Goal: Transaction & Acquisition: Purchase product/service

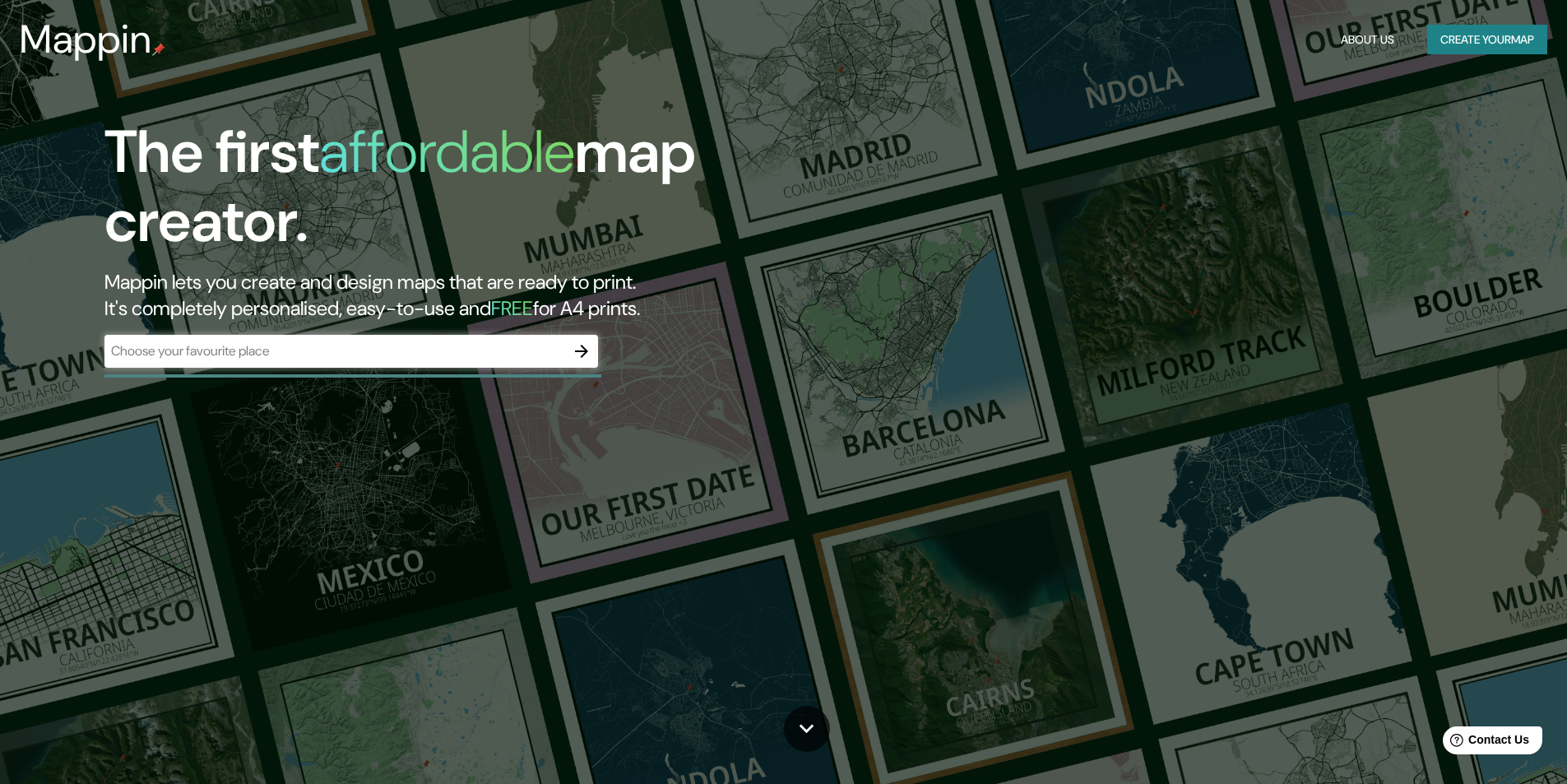
click at [365, 353] on input "text" at bounding box center [334, 351] width 460 height 19
type input "huancayo"
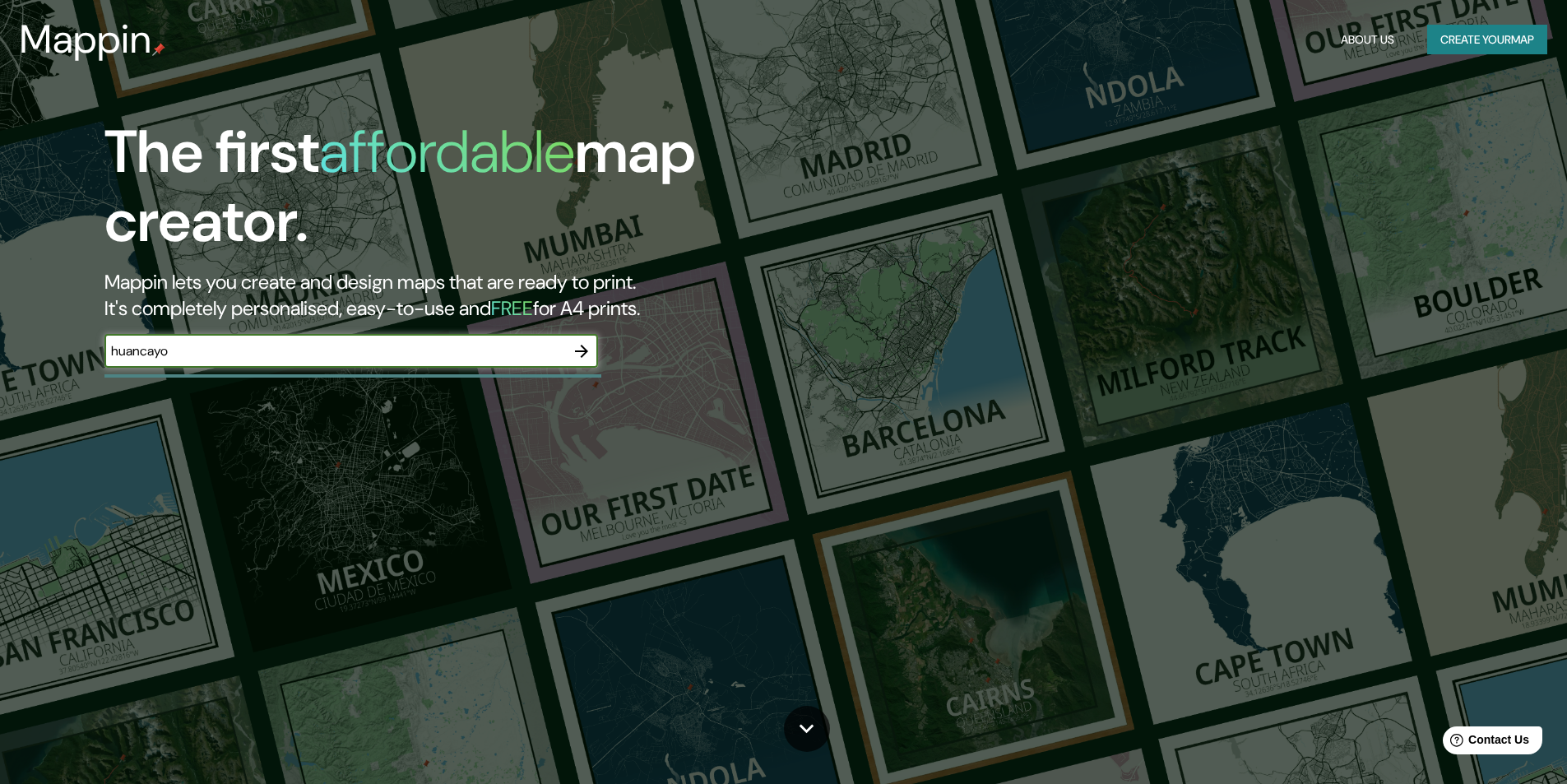
click at [584, 344] on icon "button" at bounding box center [581, 351] width 20 height 19
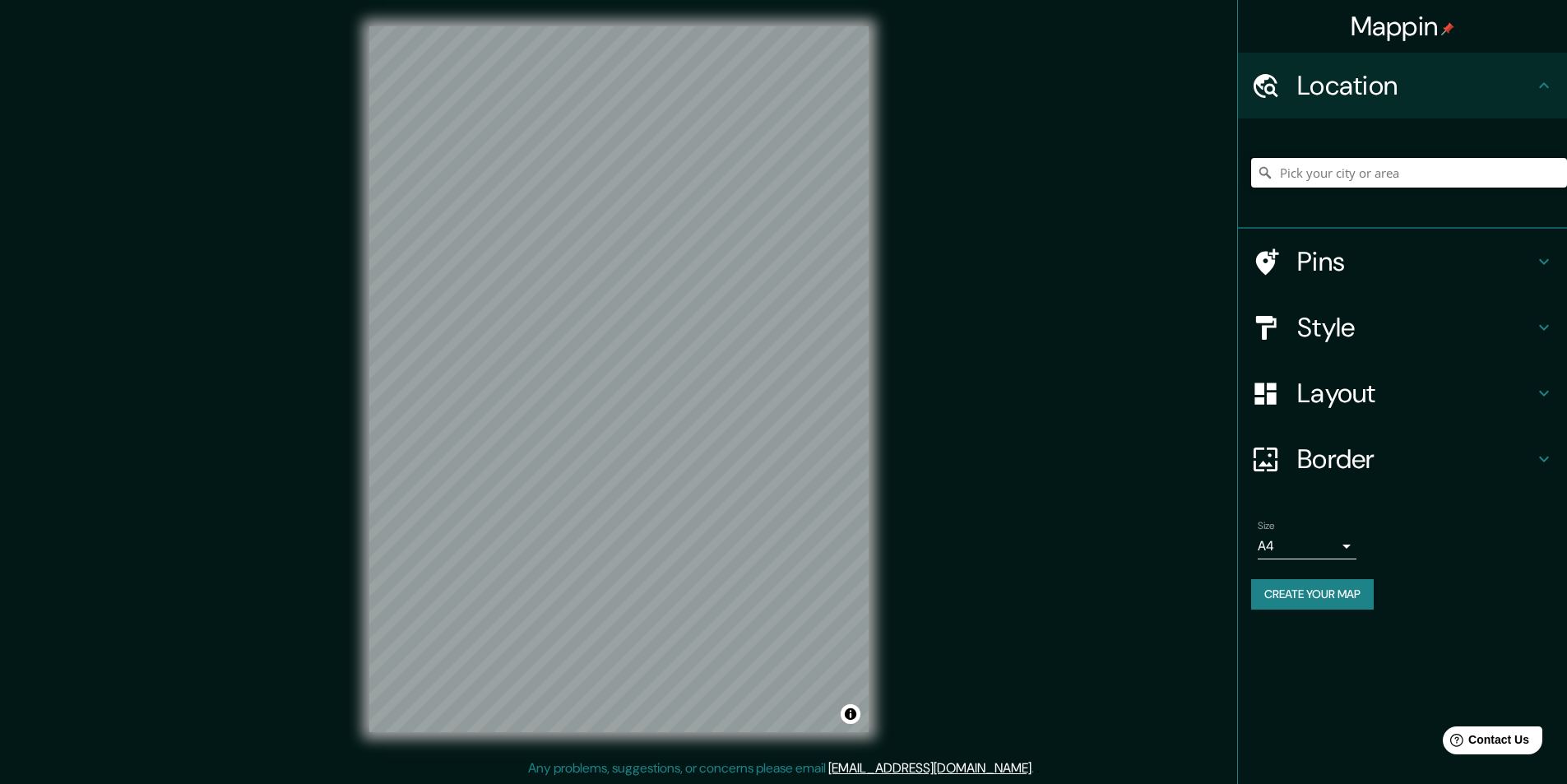
click at [1376, 161] on input "Pick your city or area" at bounding box center [1409, 172] width 316 height 30
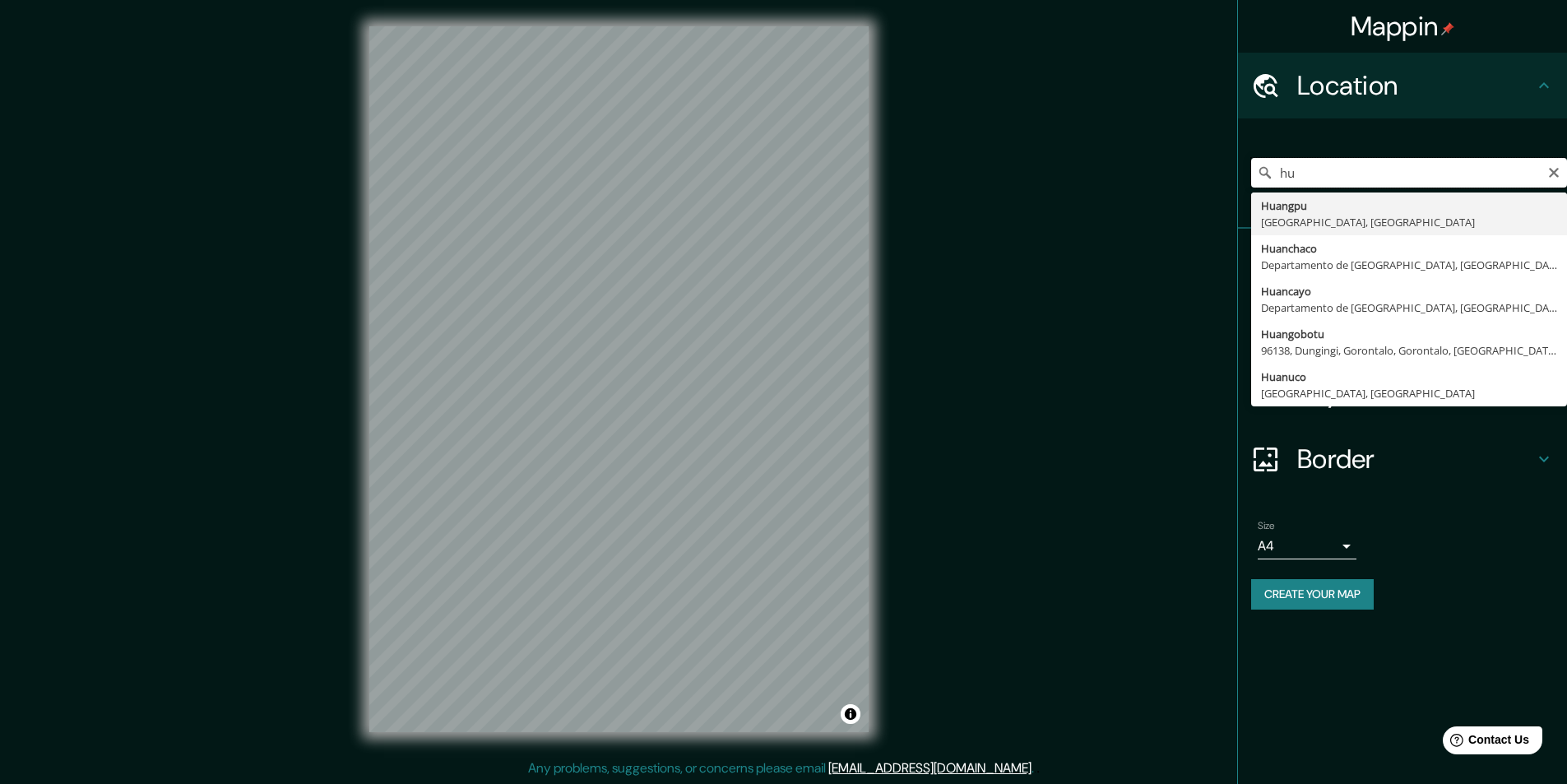
type input "h"
type input "[GEOGRAPHIC_DATA], [GEOGRAPHIC_DATA], [GEOGRAPHIC_DATA], [GEOGRAPHIC_DATA]"
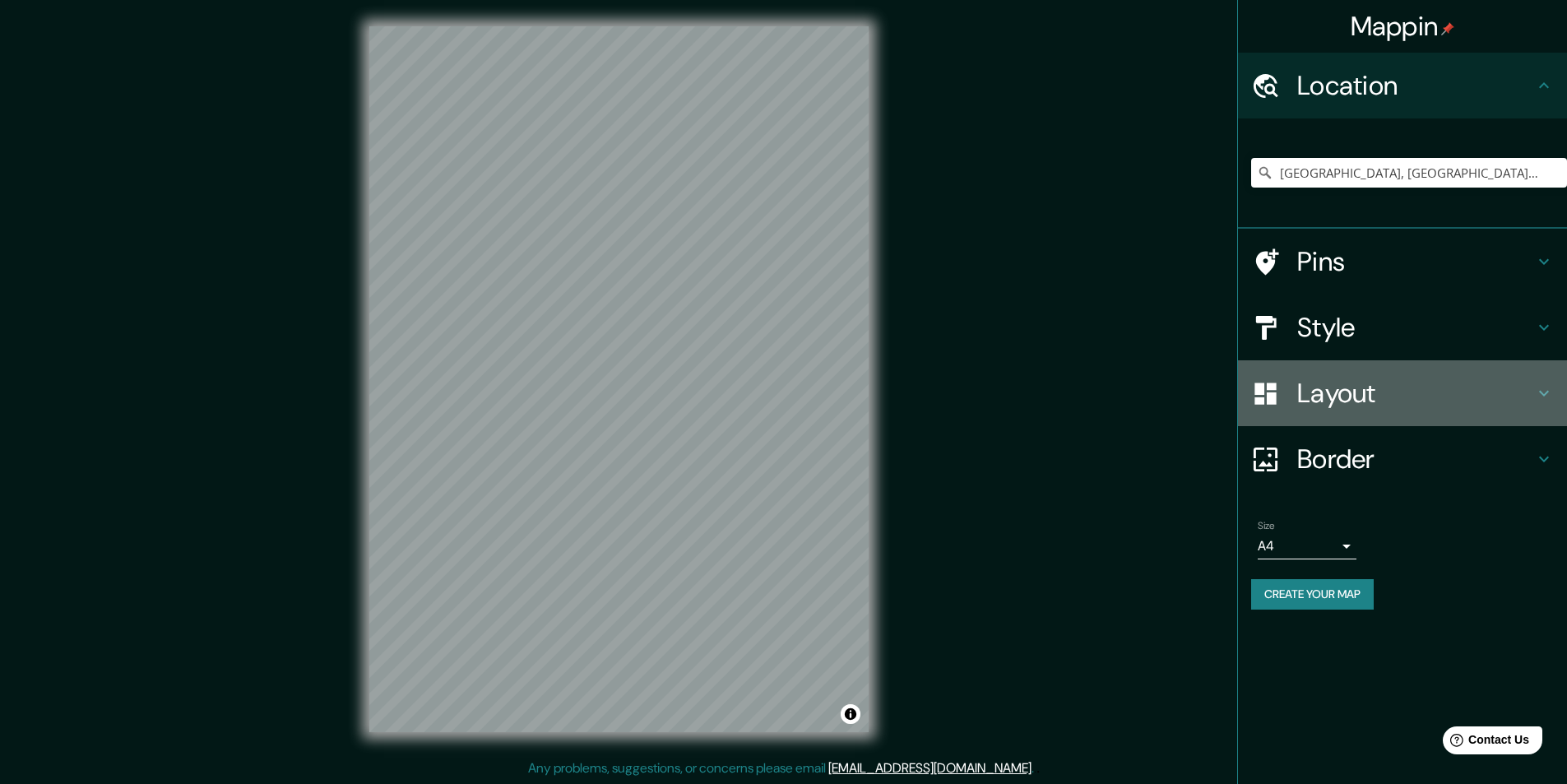
click at [1540, 389] on icon at bounding box center [1544, 392] width 20 height 19
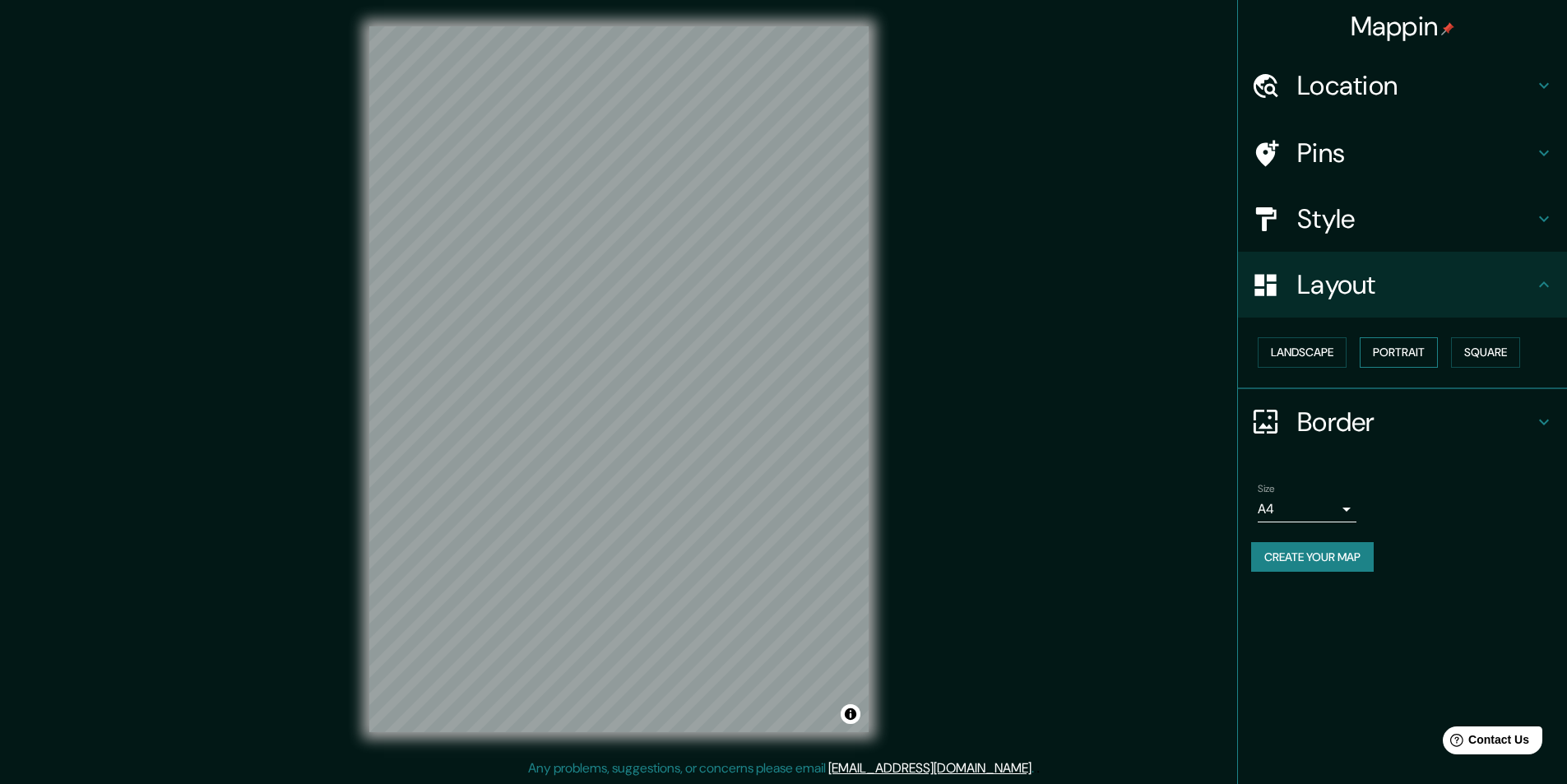
click at [1402, 345] on button "Portrait" at bounding box center [1399, 353] width 78 height 31
click at [1315, 344] on button "Landscape" at bounding box center [1302, 353] width 89 height 31
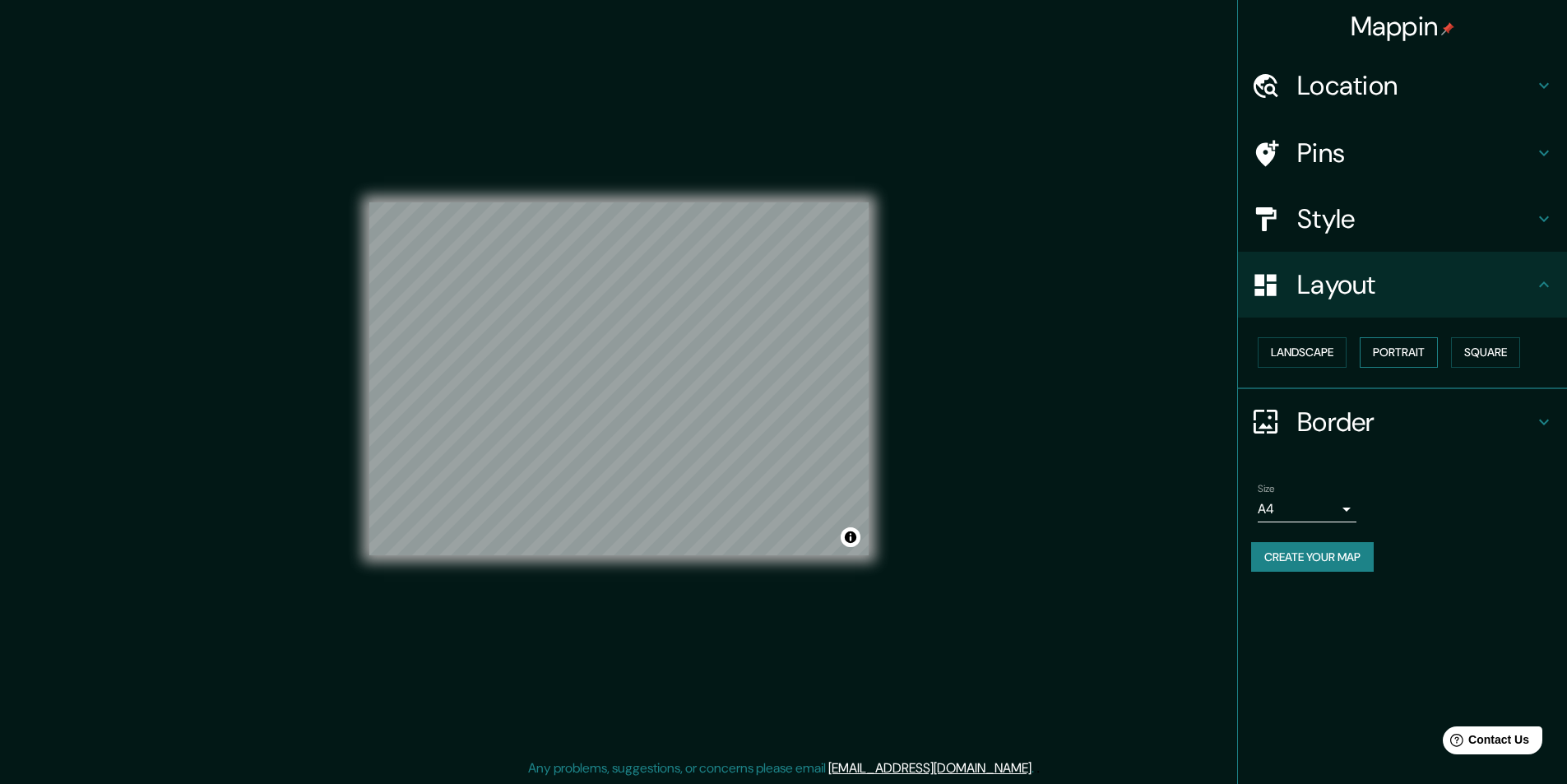
click at [1415, 344] on button "Portrait" at bounding box center [1399, 353] width 78 height 31
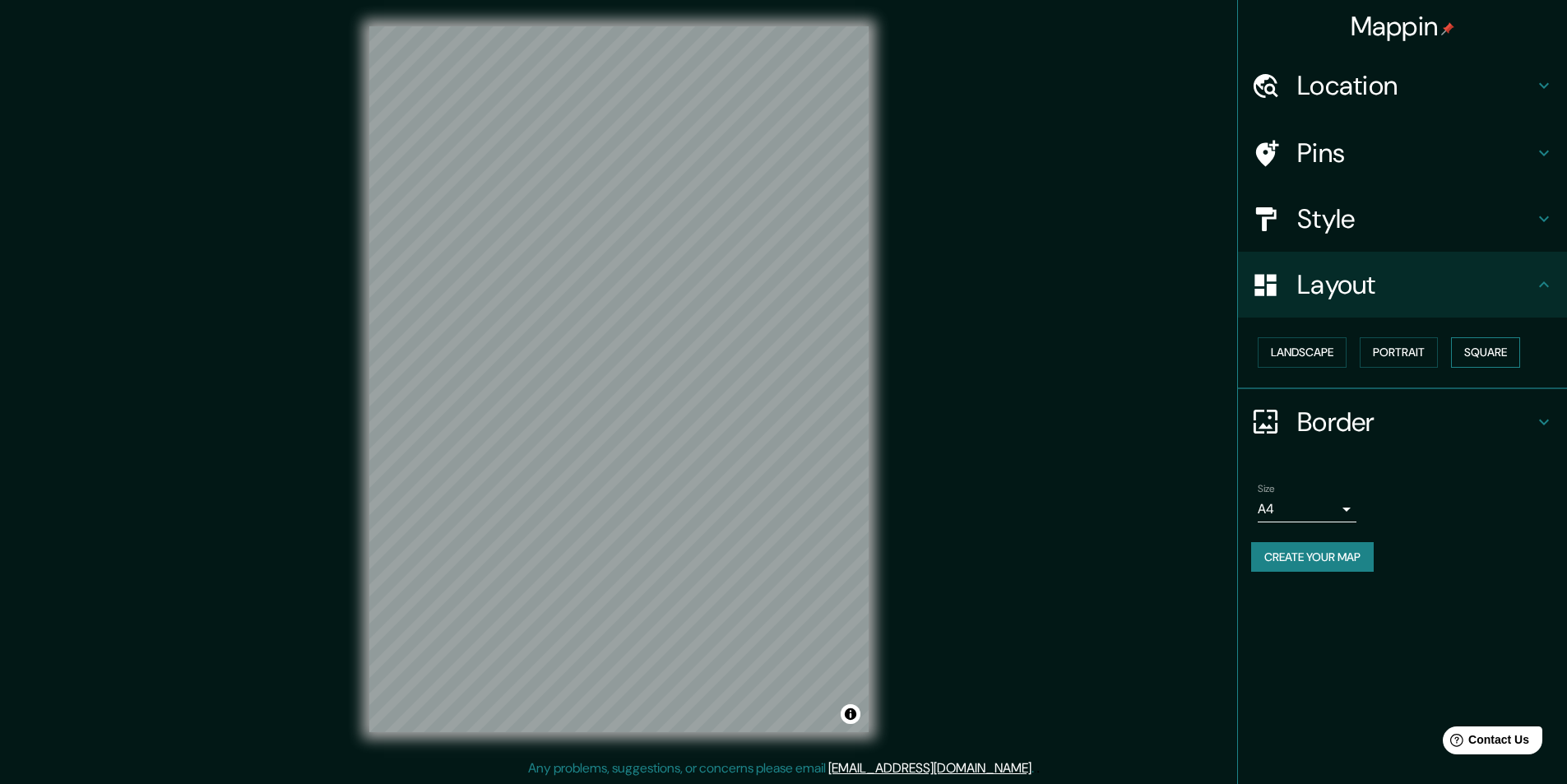
click at [1499, 343] on button "Square" at bounding box center [1486, 353] width 70 height 31
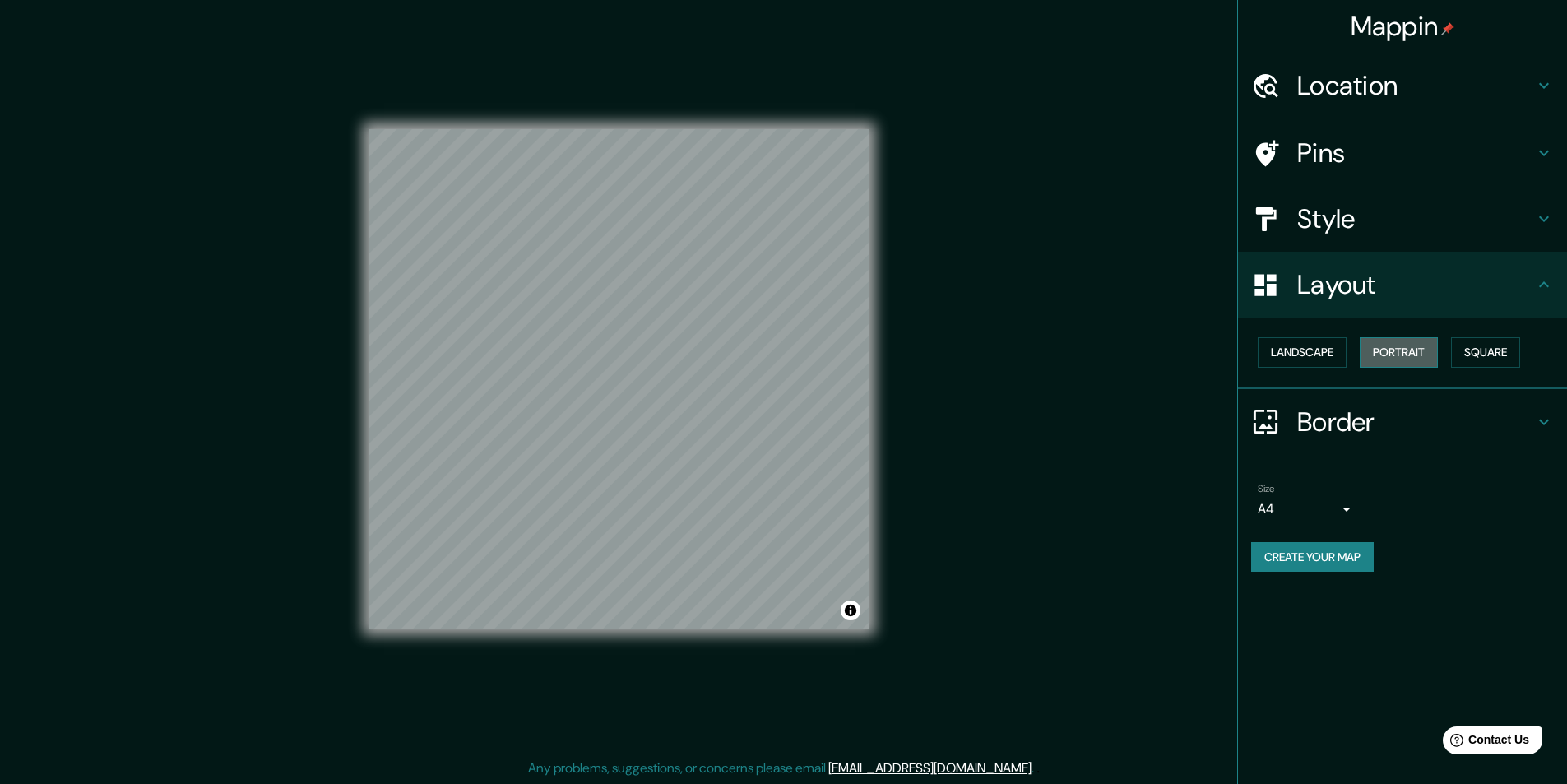
click at [1374, 348] on button "Portrait" at bounding box center [1399, 353] width 78 height 31
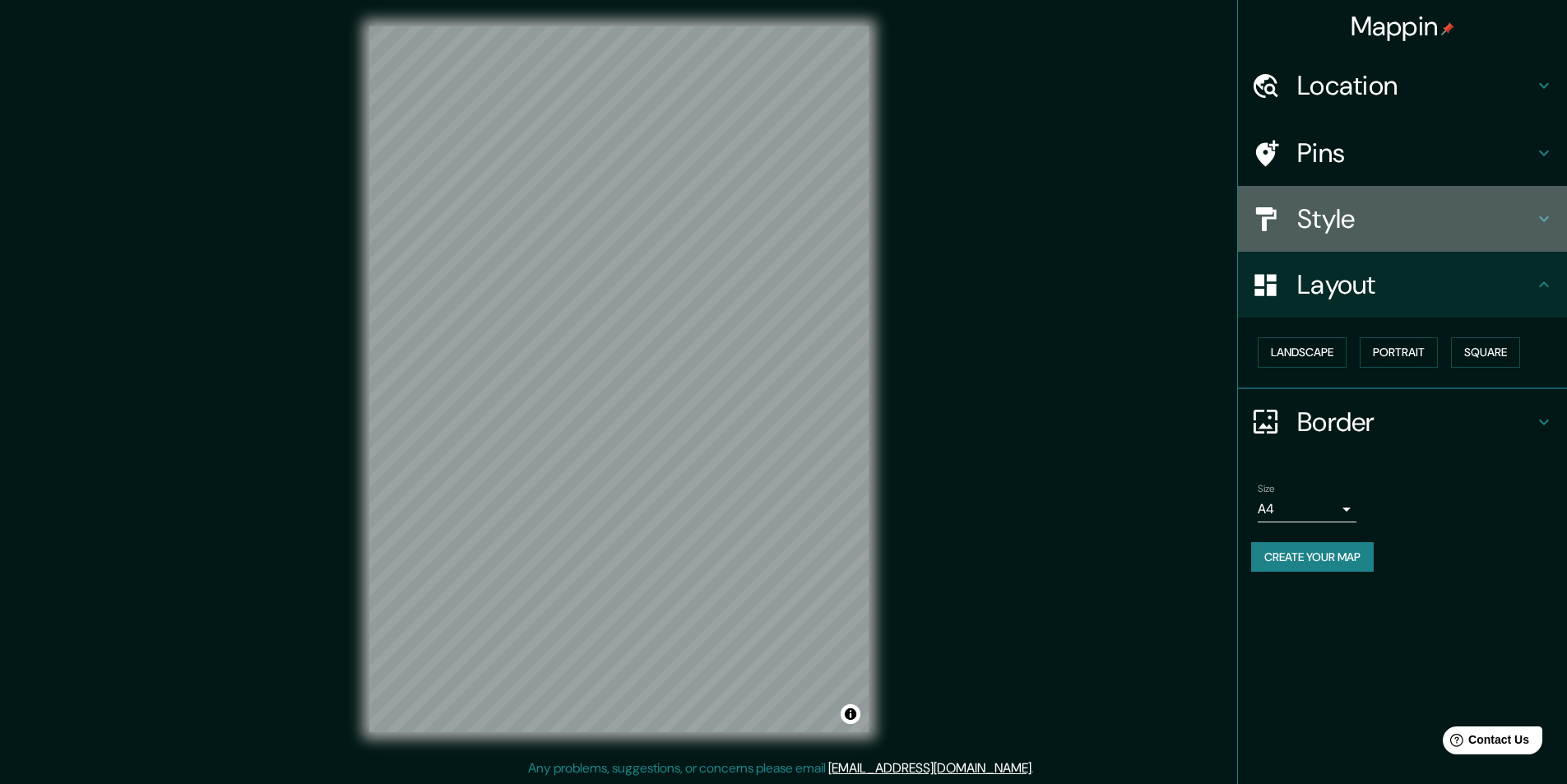
click at [1547, 217] on icon at bounding box center [1544, 218] width 20 height 19
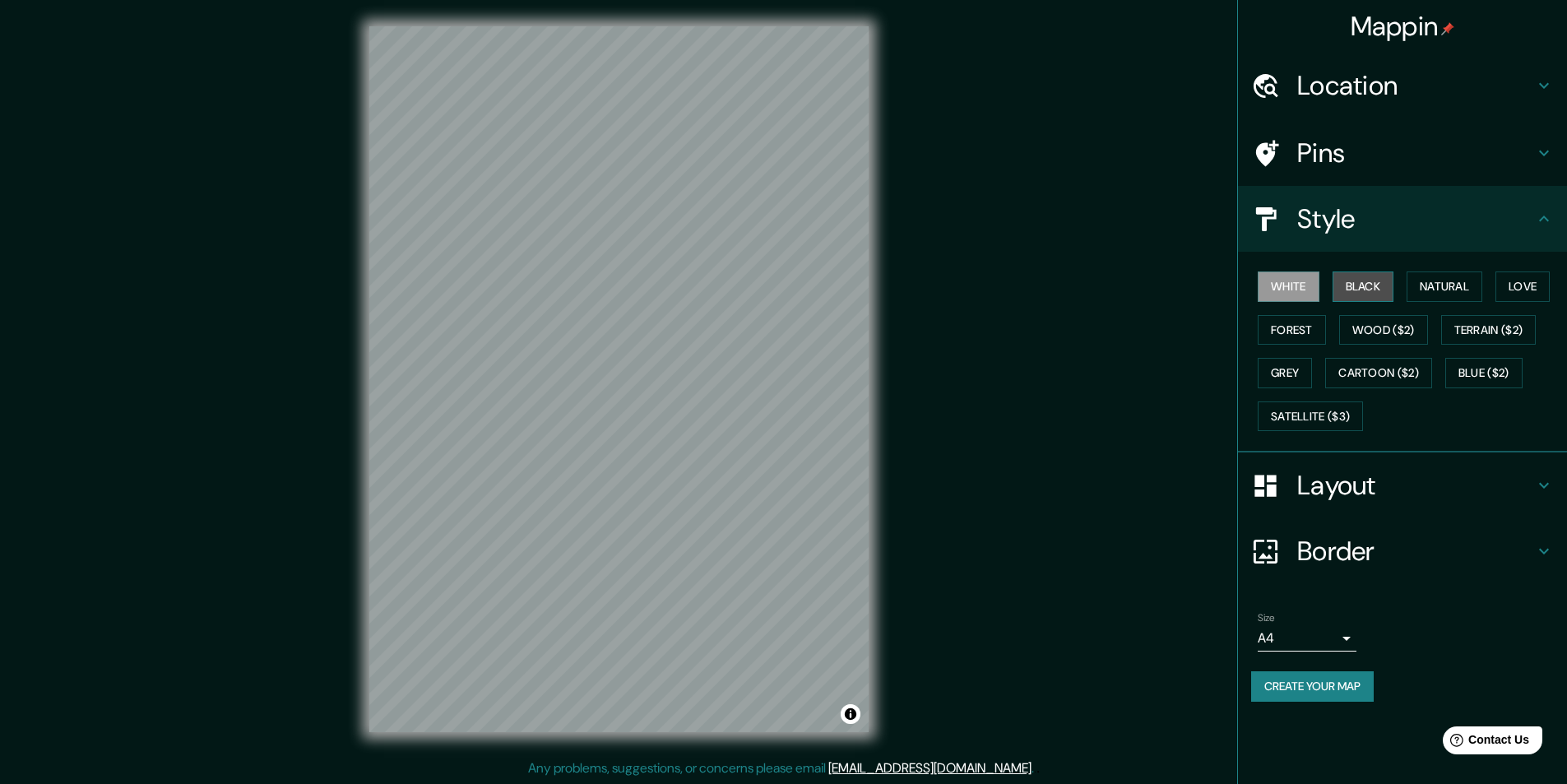
click at [1360, 286] on button "Black" at bounding box center [1363, 286] width 62 height 31
click at [1458, 284] on button "Natural" at bounding box center [1444, 286] width 75 height 31
click at [1539, 283] on button "Love" at bounding box center [1523, 286] width 54 height 31
click at [1300, 325] on button "Forest" at bounding box center [1292, 331] width 69 height 31
click at [1396, 335] on button "Wood ($2)" at bounding box center [1384, 331] width 89 height 31
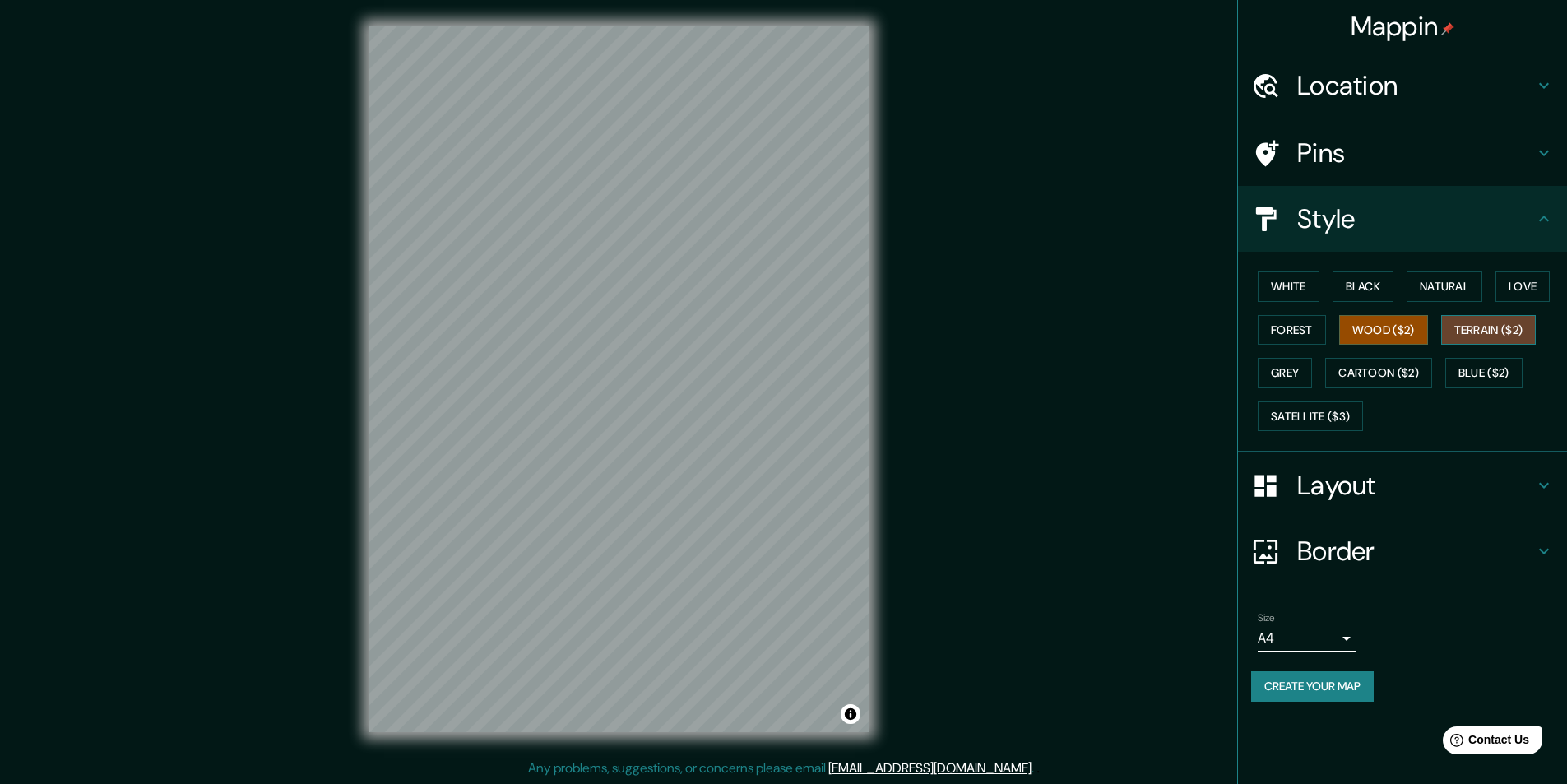
click at [1499, 320] on button "Terrain ($2)" at bounding box center [1489, 331] width 96 height 31
click at [1286, 367] on button "Grey" at bounding box center [1285, 373] width 54 height 31
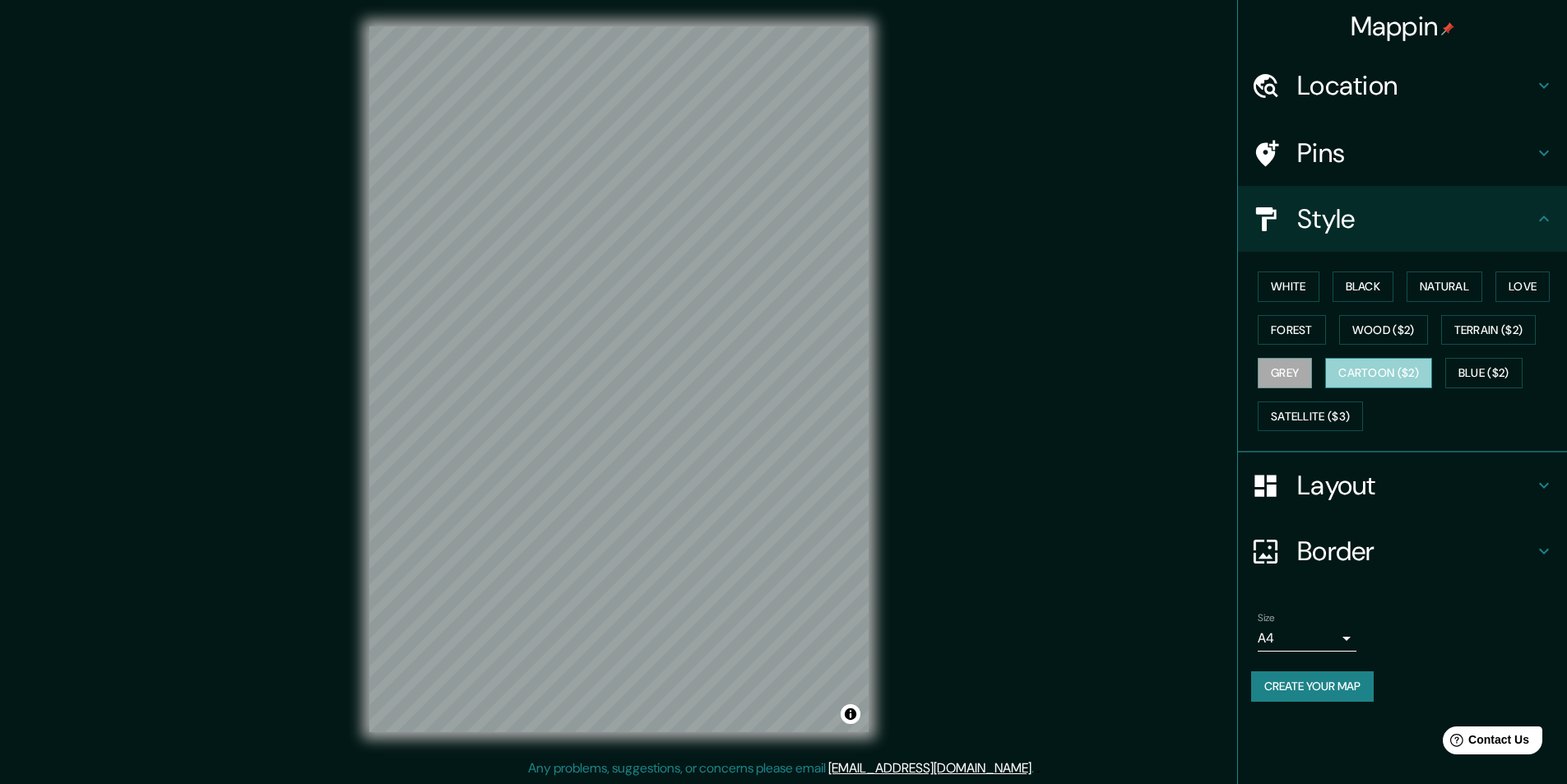
click at [1381, 374] on button "Cartoon ($2)" at bounding box center [1379, 373] width 107 height 31
click at [1478, 366] on button "Blue ($2)" at bounding box center [1484, 373] width 77 height 31
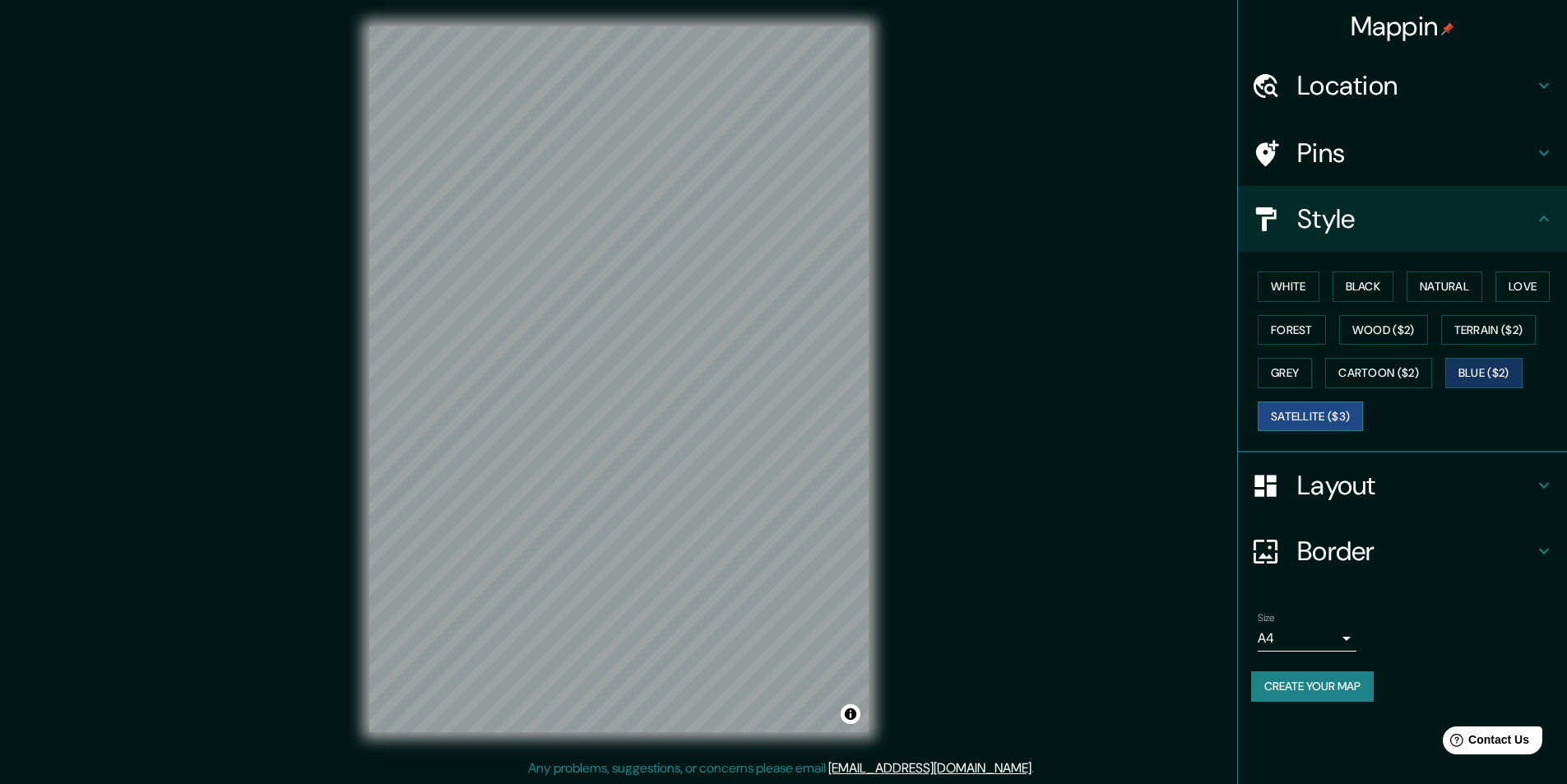
click at [1295, 416] on button "Satellite ($3)" at bounding box center [1311, 416] width 105 height 31
click at [1546, 486] on icon at bounding box center [1544, 486] width 10 height 6
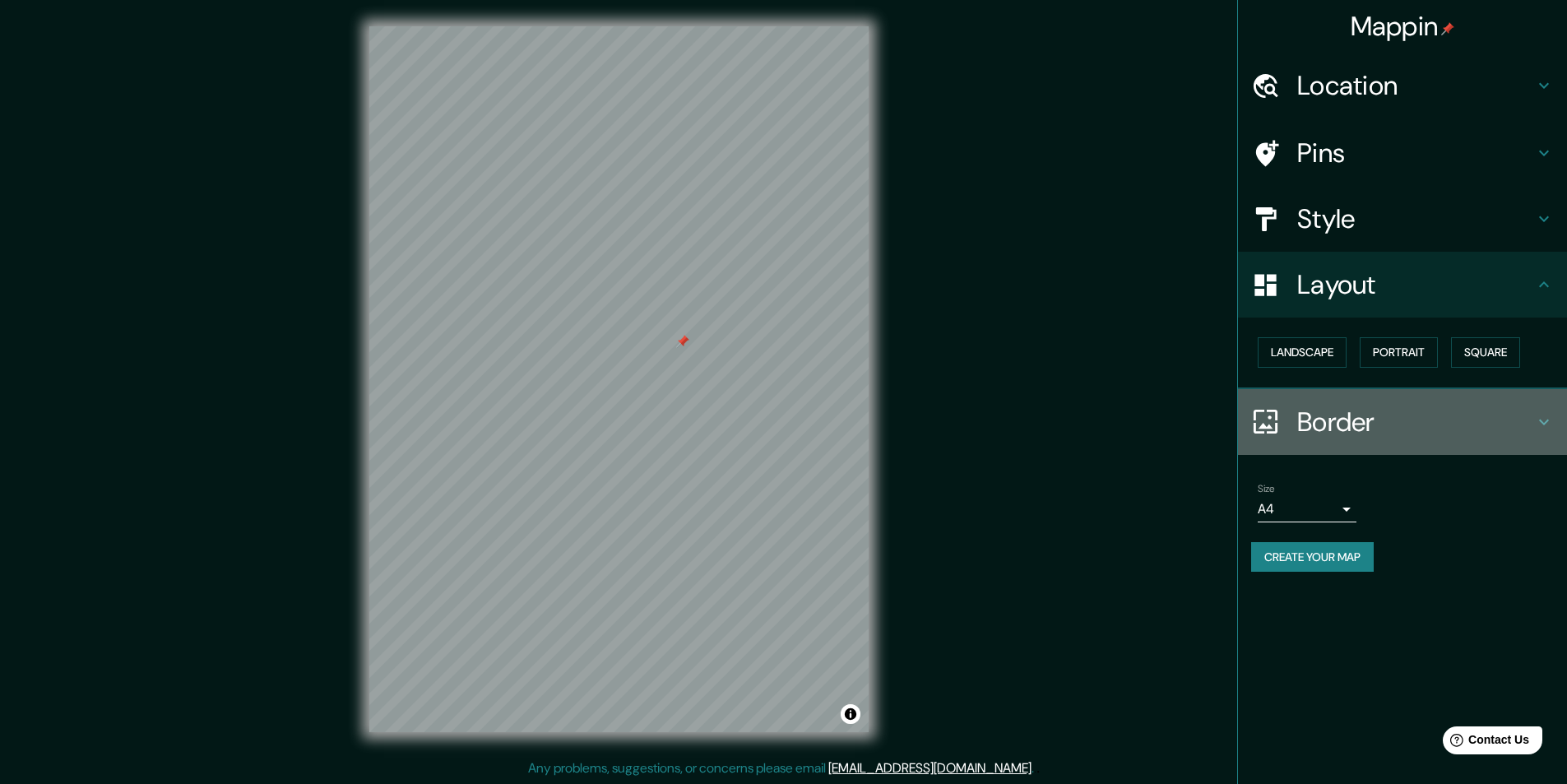
click at [1541, 417] on icon at bounding box center [1544, 421] width 20 height 19
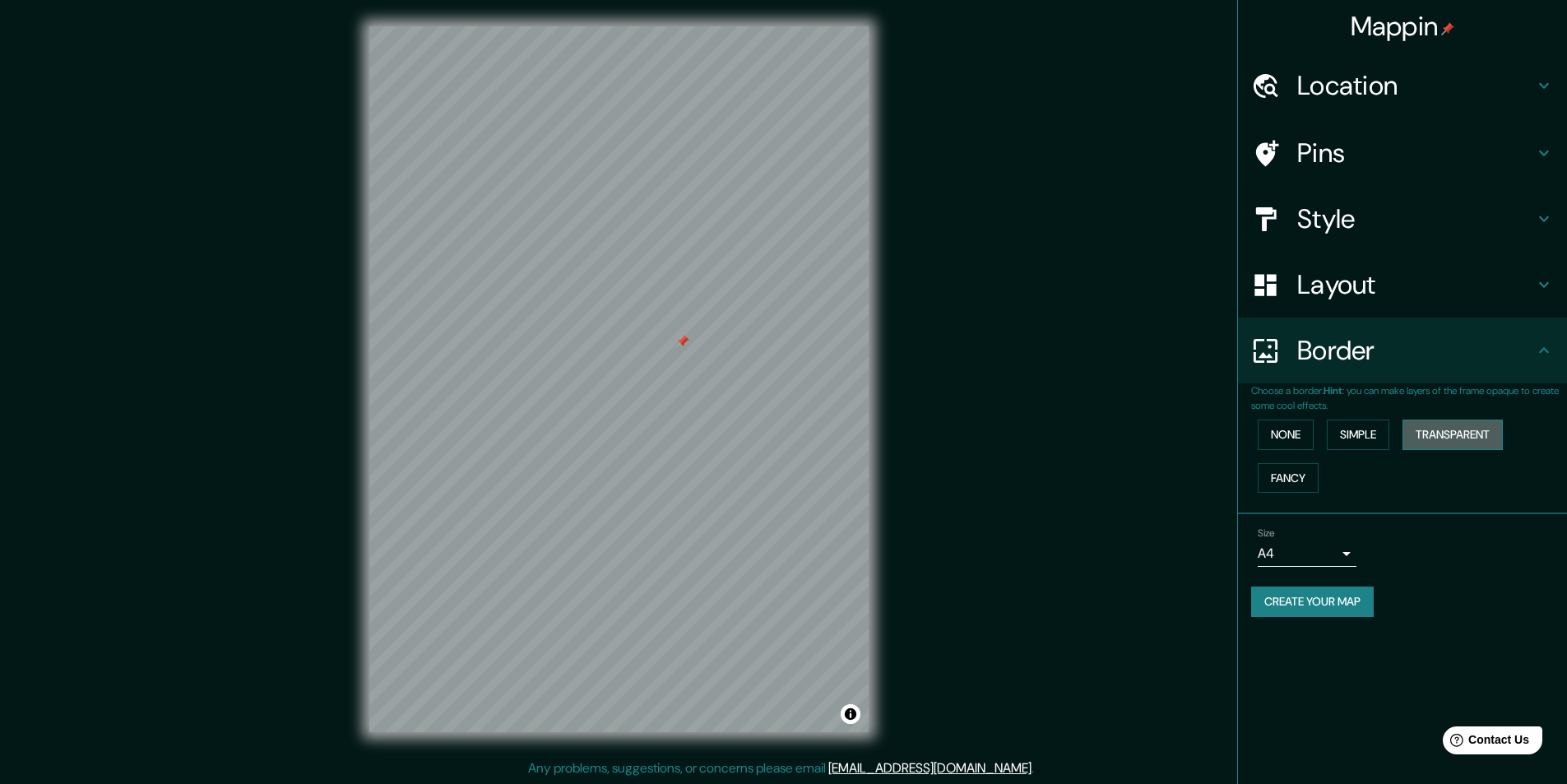
click at [1455, 435] on button "Transparent" at bounding box center [1453, 435] width 100 height 31
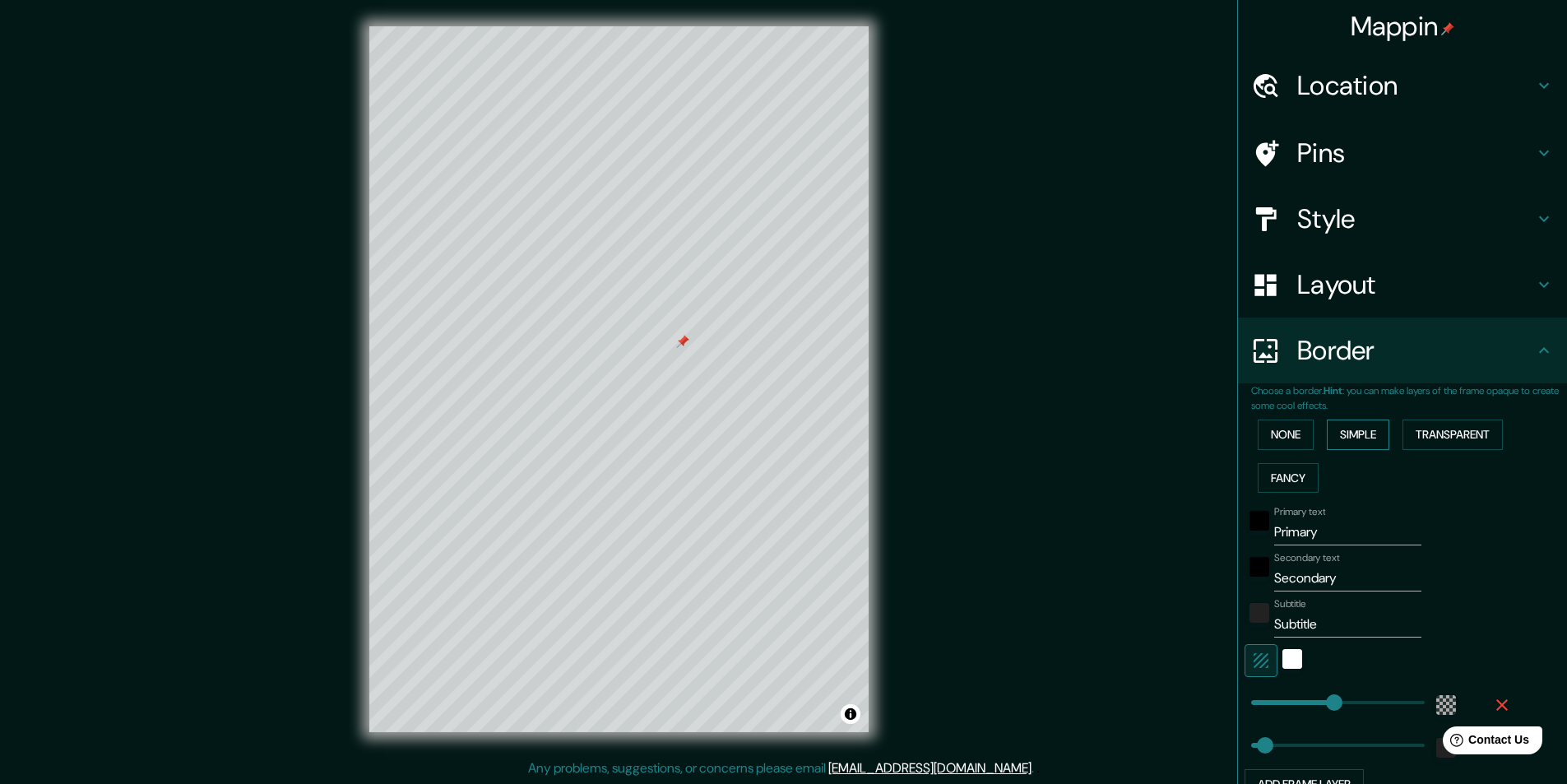
click at [1375, 440] on button "Simple" at bounding box center [1358, 435] width 63 height 31
click at [1260, 442] on button "None" at bounding box center [1286, 435] width 56 height 31
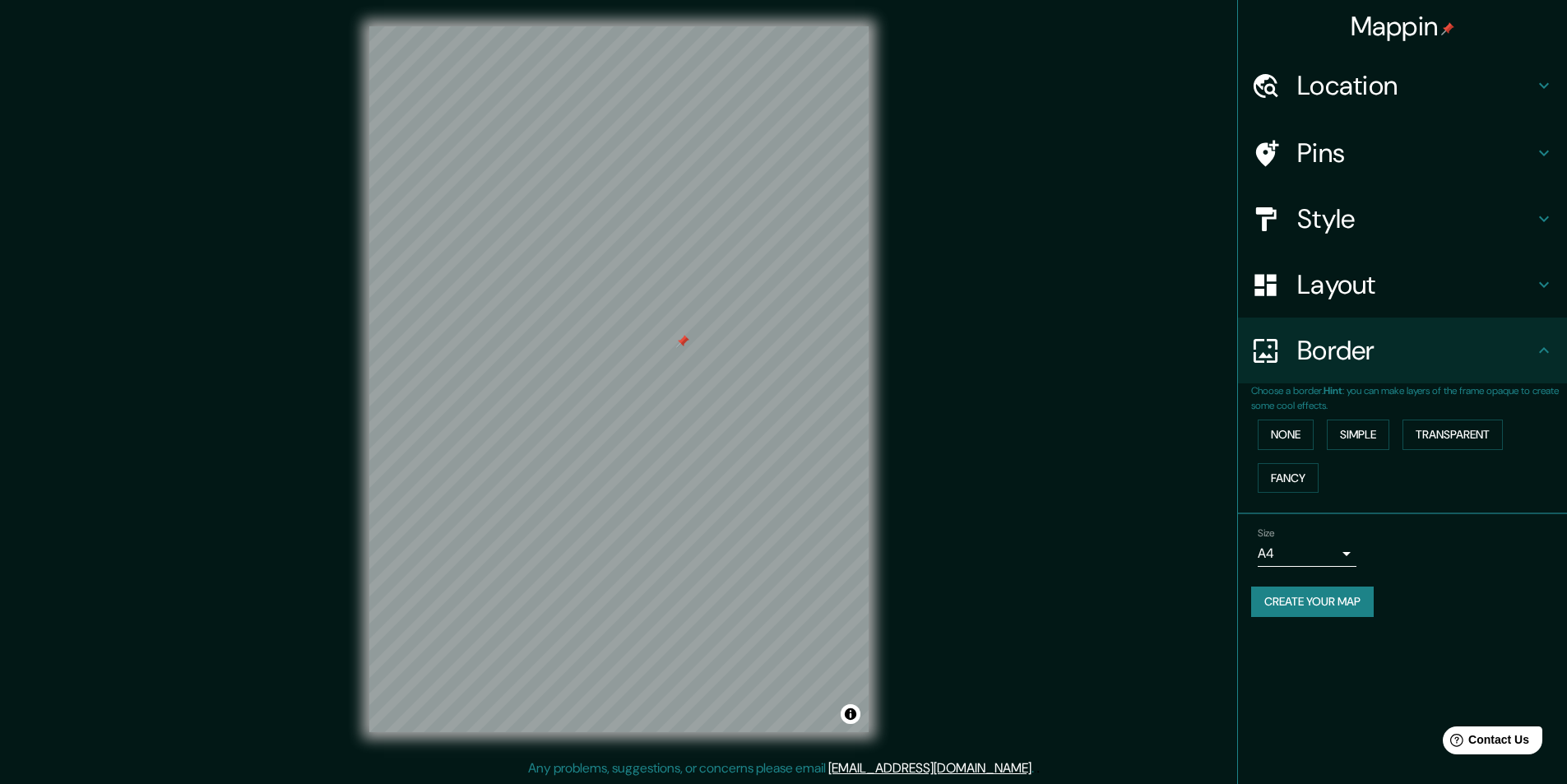
click at [1482, 599] on div "Create your map" at bounding box center [1402, 602] width 303 height 31
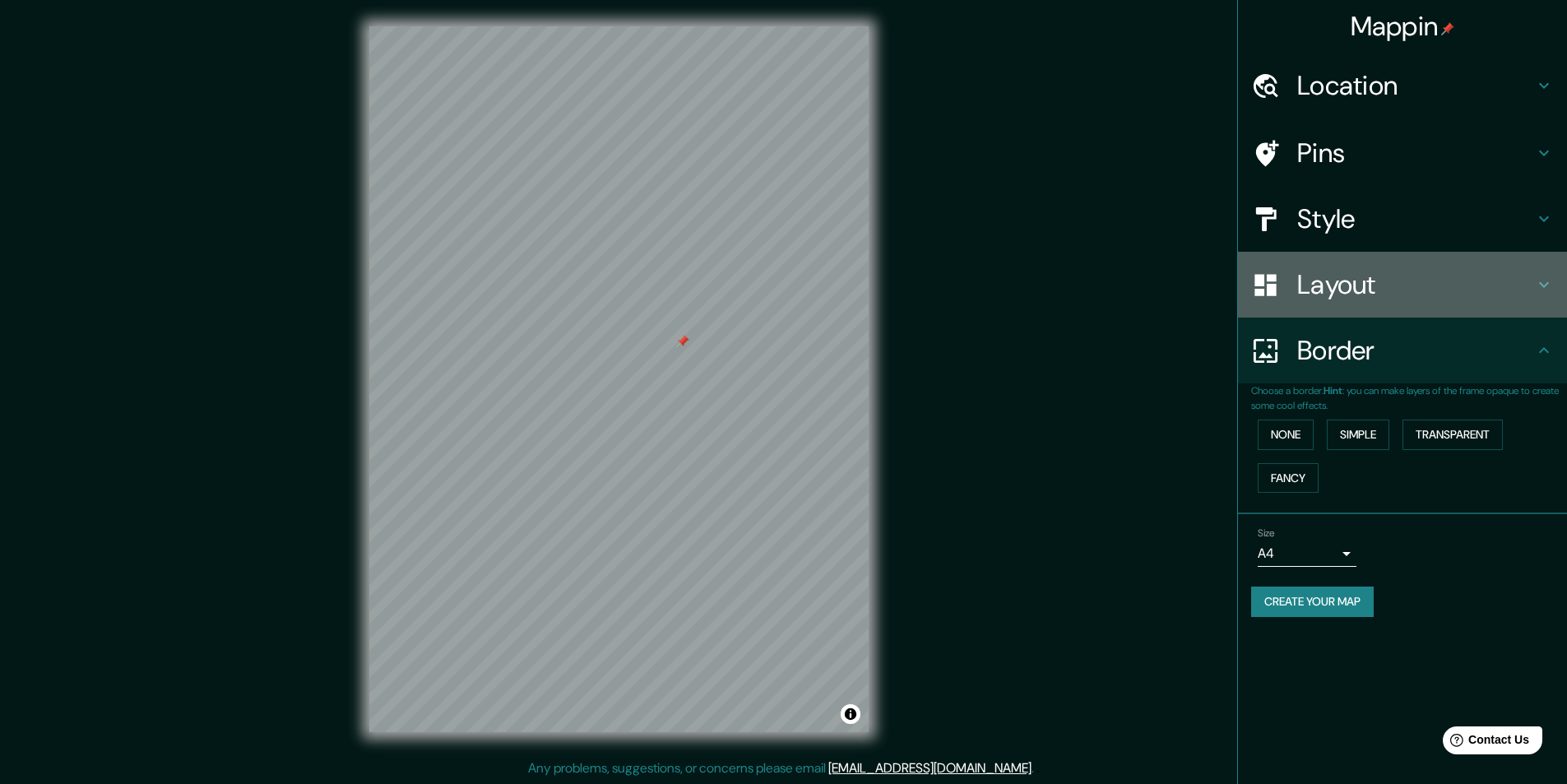
click at [1552, 285] on icon at bounding box center [1544, 284] width 20 height 19
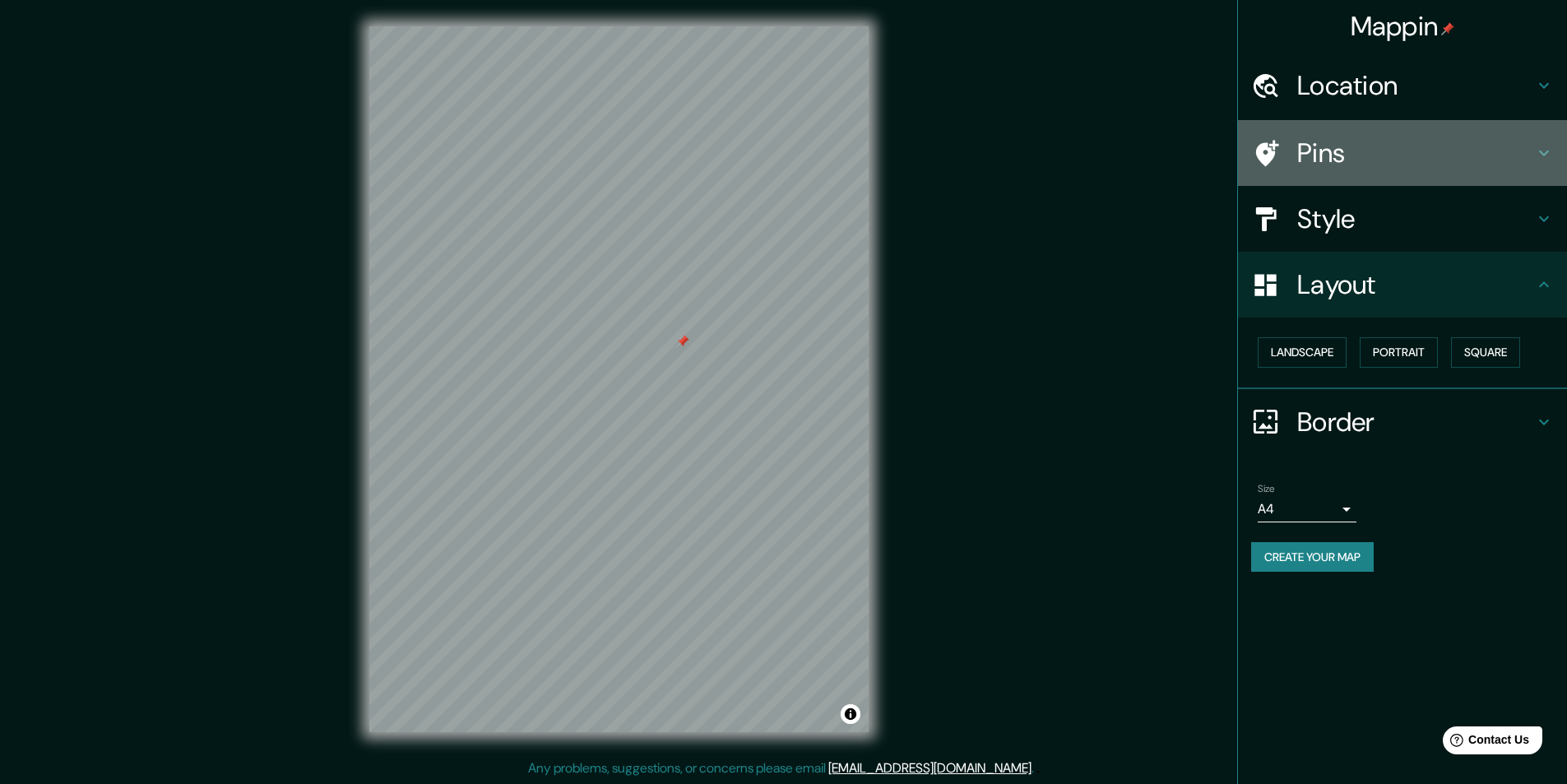
click at [1541, 136] on div "Pins" at bounding box center [1402, 153] width 329 height 66
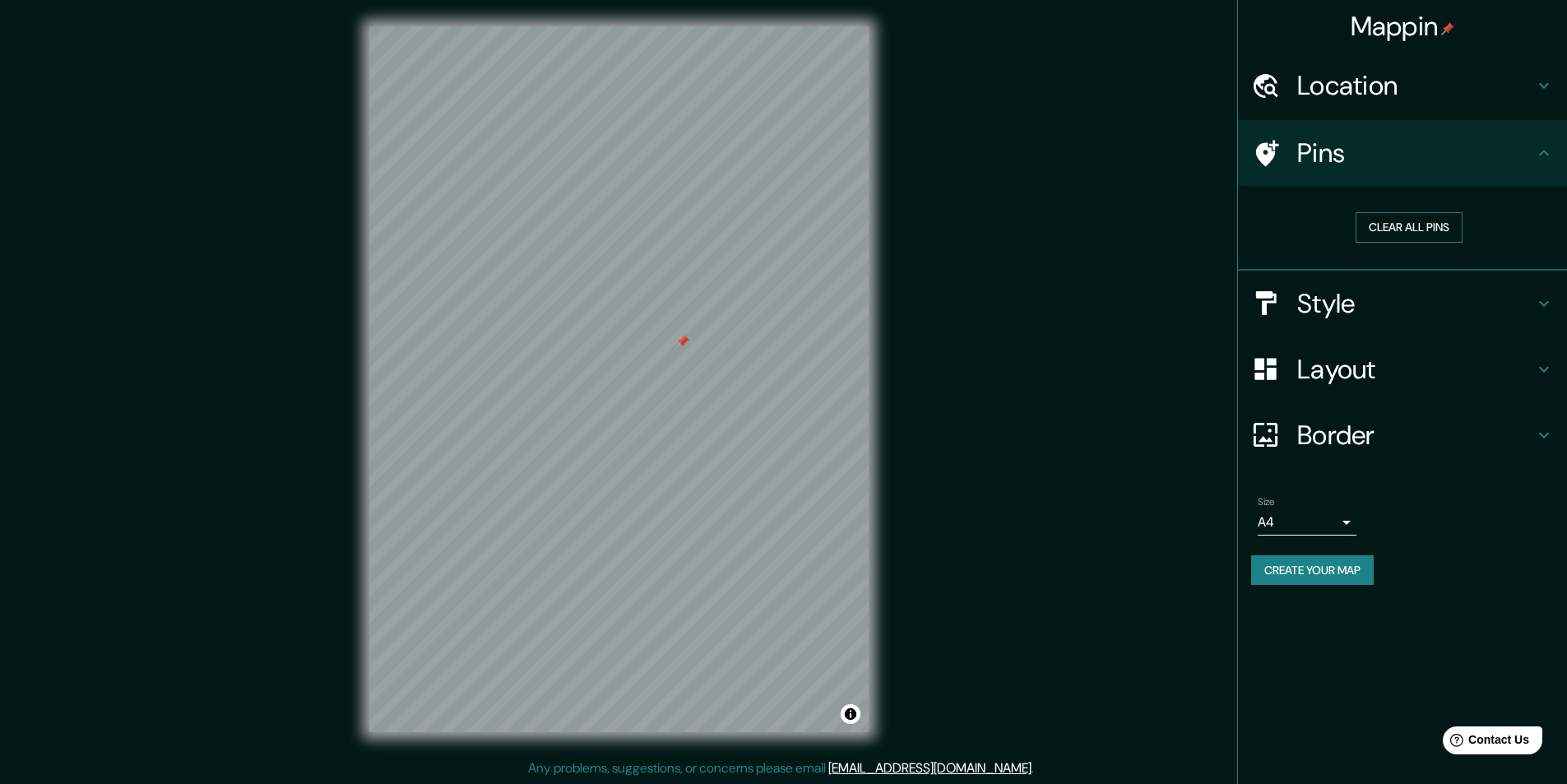
click at [1402, 229] on button "Clear all pins" at bounding box center [1409, 227] width 107 height 31
click at [1402, 215] on button "Clear all pins" at bounding box center [1409, 227] width 107 height 31
click at [1542, 78] on icon at bounding box center [1544, 85] width 20 height 19
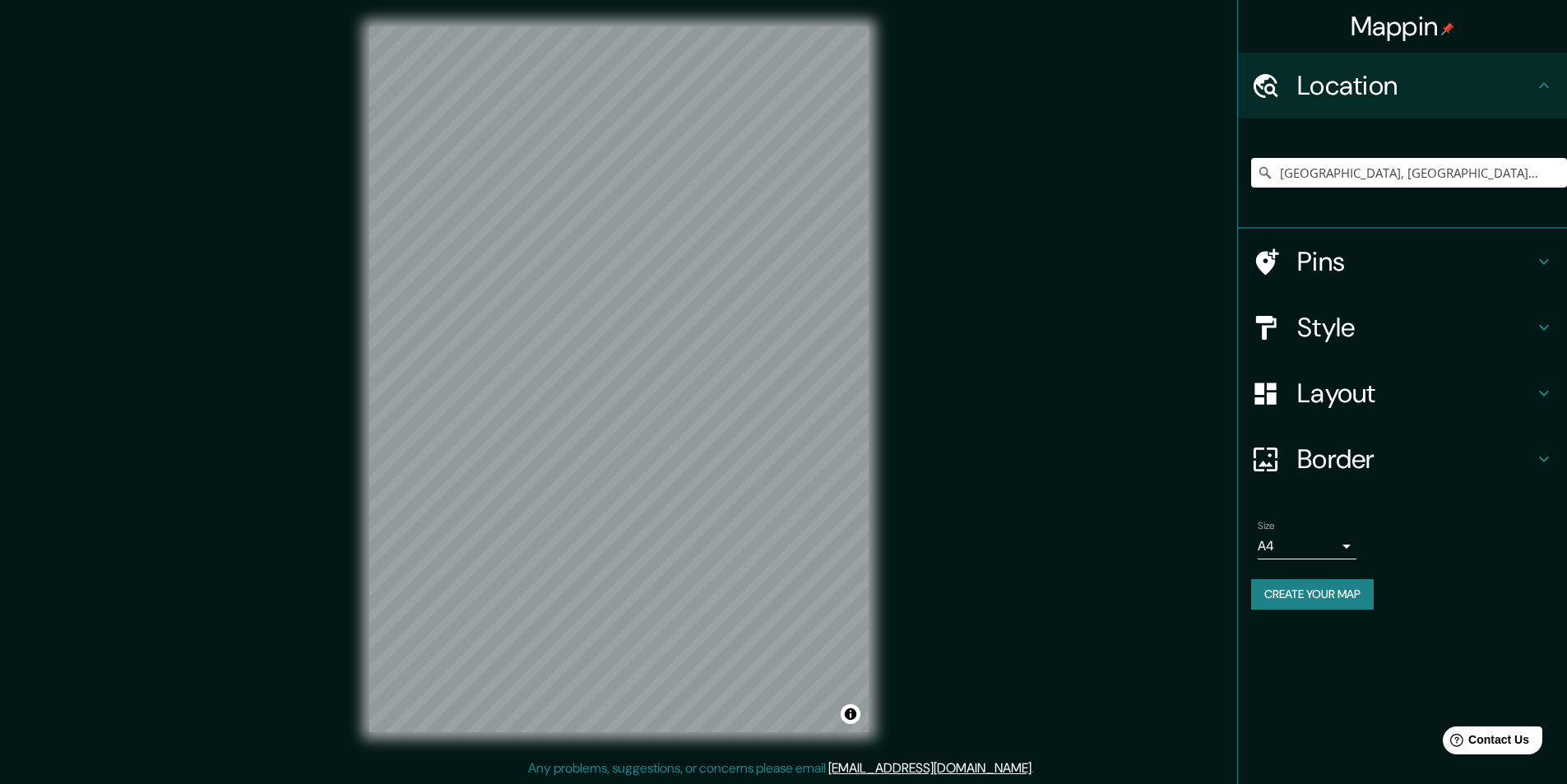
click at [1430, 331] on h4 "Style" at bounding box center [1415, 327] width 237 height 33
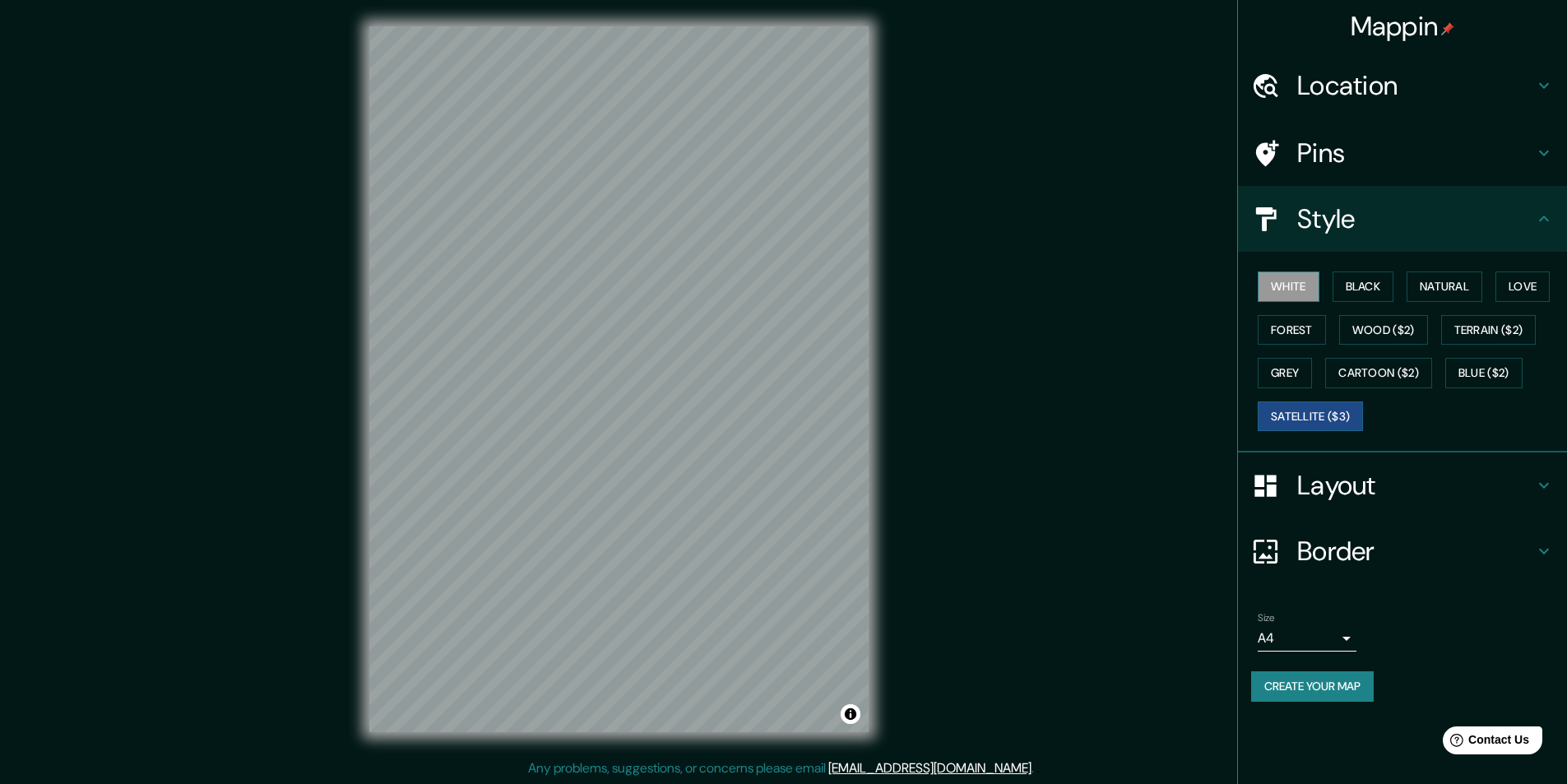
click at [1304, 289] on button "White" at bounding box center [1289, 286] width 62 height 31
click at [1365, 281] on button "Black" at bounding box center [1363, 286] width 62 height 31
click at [1442, 285] on button "Natural" at bounding box center [1444, 286] width 75 height 31
click at [1527, 289] on button "Love" at bounding box center [1523, 286] width 54 height 31
click at [1386, 332] on button "Wood ($2)" at bounding box center [1384, 331] width 89 height 31
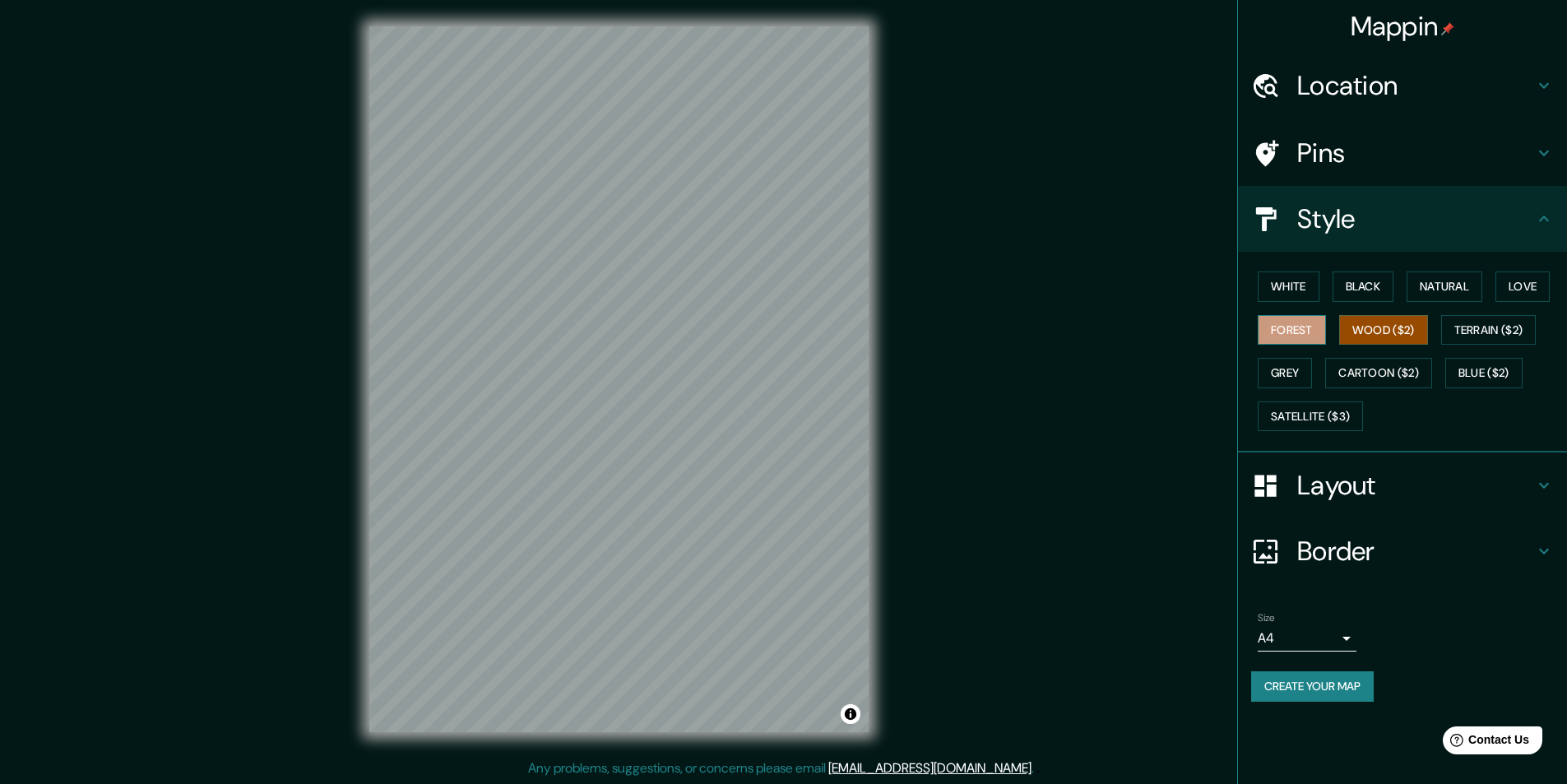
click at [1311, 332] on button "Forest" at bounding box center [1292, 331] width 69 height 31
click at [1280, 373] on button "Grey" at bounding box center [1285, 373] width 54 height 31
click at [1402, 381] on button "Cartoon ($2)" at bounding box center [1379, 373] width 107 height 31
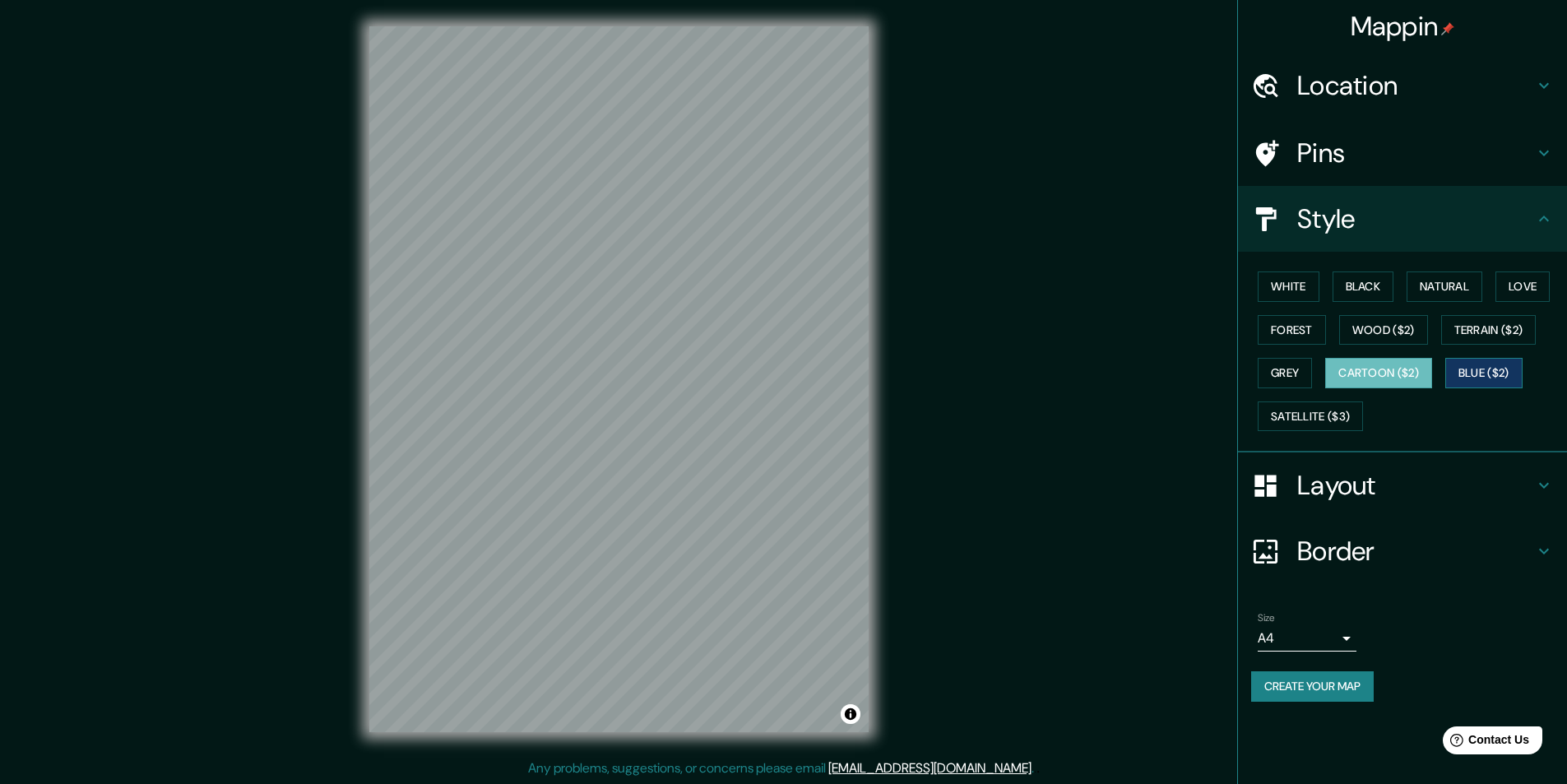
click at [1477, 370] on button "Blue ($2)" at bounding box center [1484, 373] width 77 height 31
click at [1485, 331] on button "Terrain ($2)" at bounding box center [1489, 331] width 96 height 31
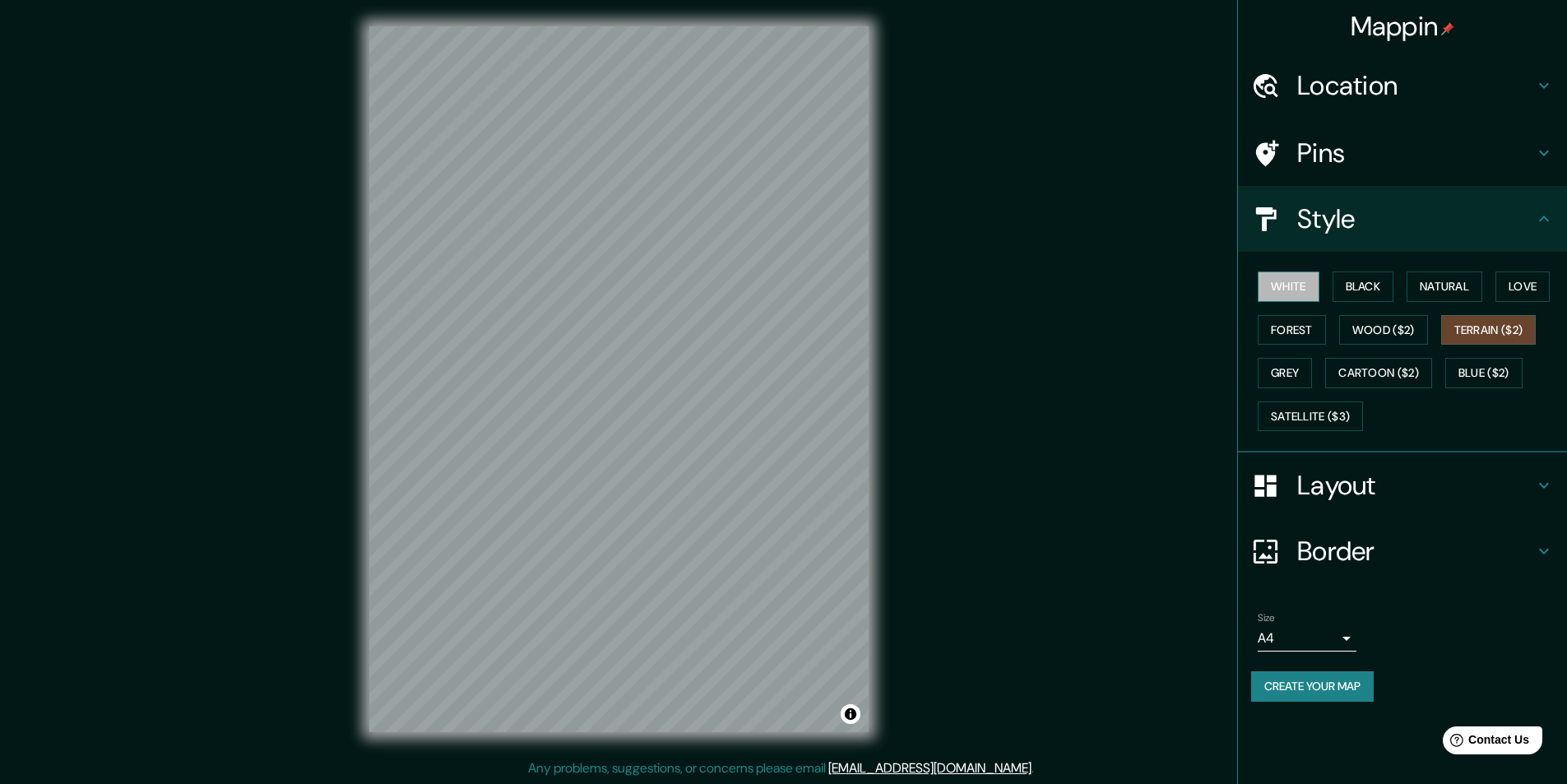
click at [1275, 281] on button "White" at bounding box center [1289, 286] width 62 height 31
click at [1321, 421] on button "Satellite ($3)" at bounding box center [1311, 416] width 105 height 31
click at [1282, 359] on button "Grey" at bounding box center [1285, 373] width 54 height 31
click at [1290, 336] on button "Forest" at bounding box center [1292, 331] width 69 height 31
click at [1372, 335] on button "Wood ($2)" at bounding box center [1384, 331] width 89 height 31
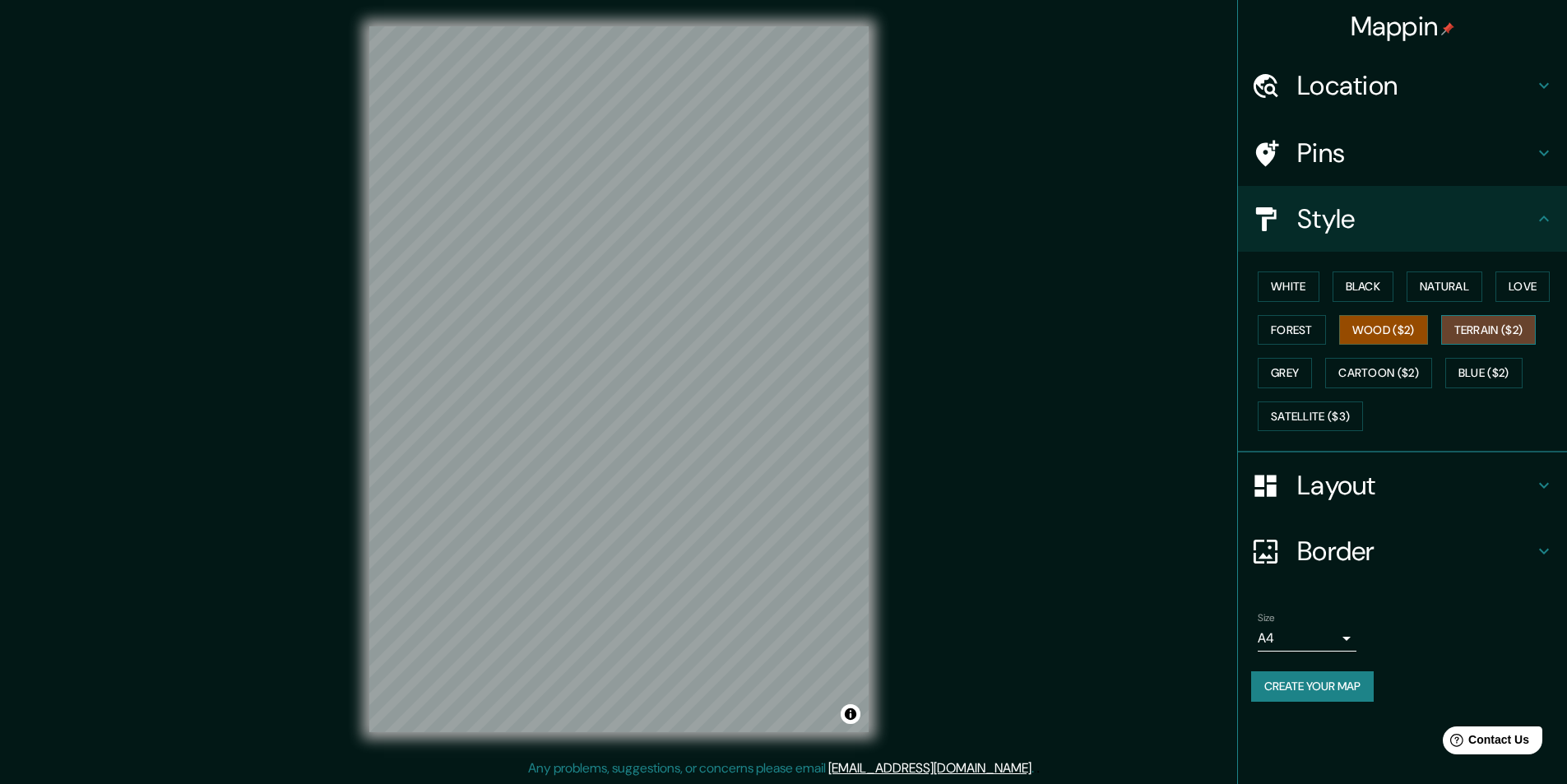
click at [1480, 325] on button "Terrain ($2)" at bounding box center [1489, 331] width 96 height 31
click at [1379, 325] on button "Wood ($2)" at bounding box center [1384, 331] width 89 height 31
click at [1295, 293] on button "White" at bounding box center [1289, 286] width 62 height 31
click at [1382, 286] on button "Black" at bounding box center [1363, 286] width 62 height 31
click at [1444, 276] on button "Natural" at bounding box center [1444, 286] width 75 height 31
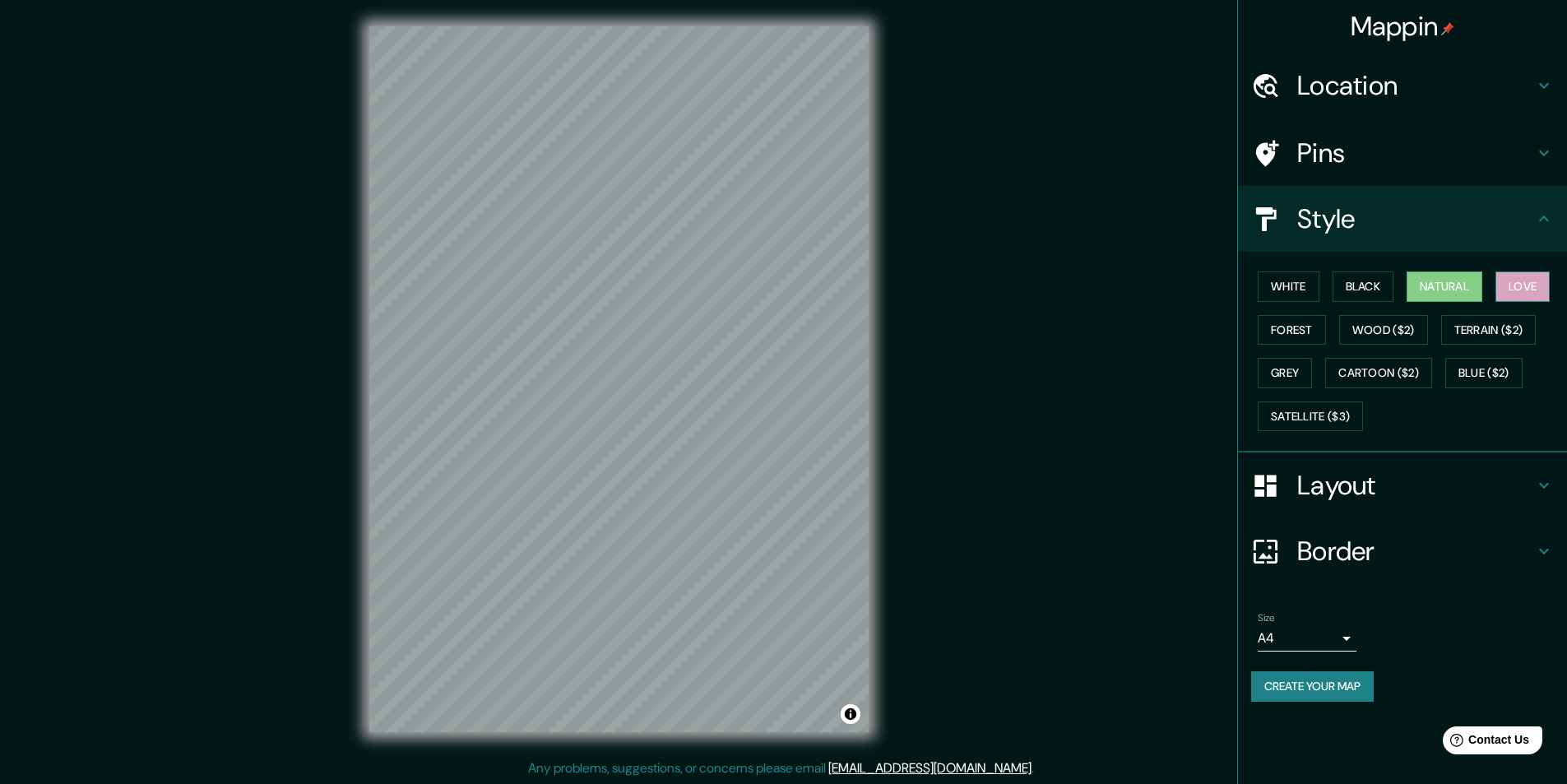
click at [1535, 274] on button "Love" at bounding box center [1523, 286] width 54 height 31
click at [1308, 330] on button "Forest" at bounding box center [1292, 331] width 69 height 31
click at [1367, 330] on button "Wood ($2)" at bounding box center [1384, 331] width 89 height 31
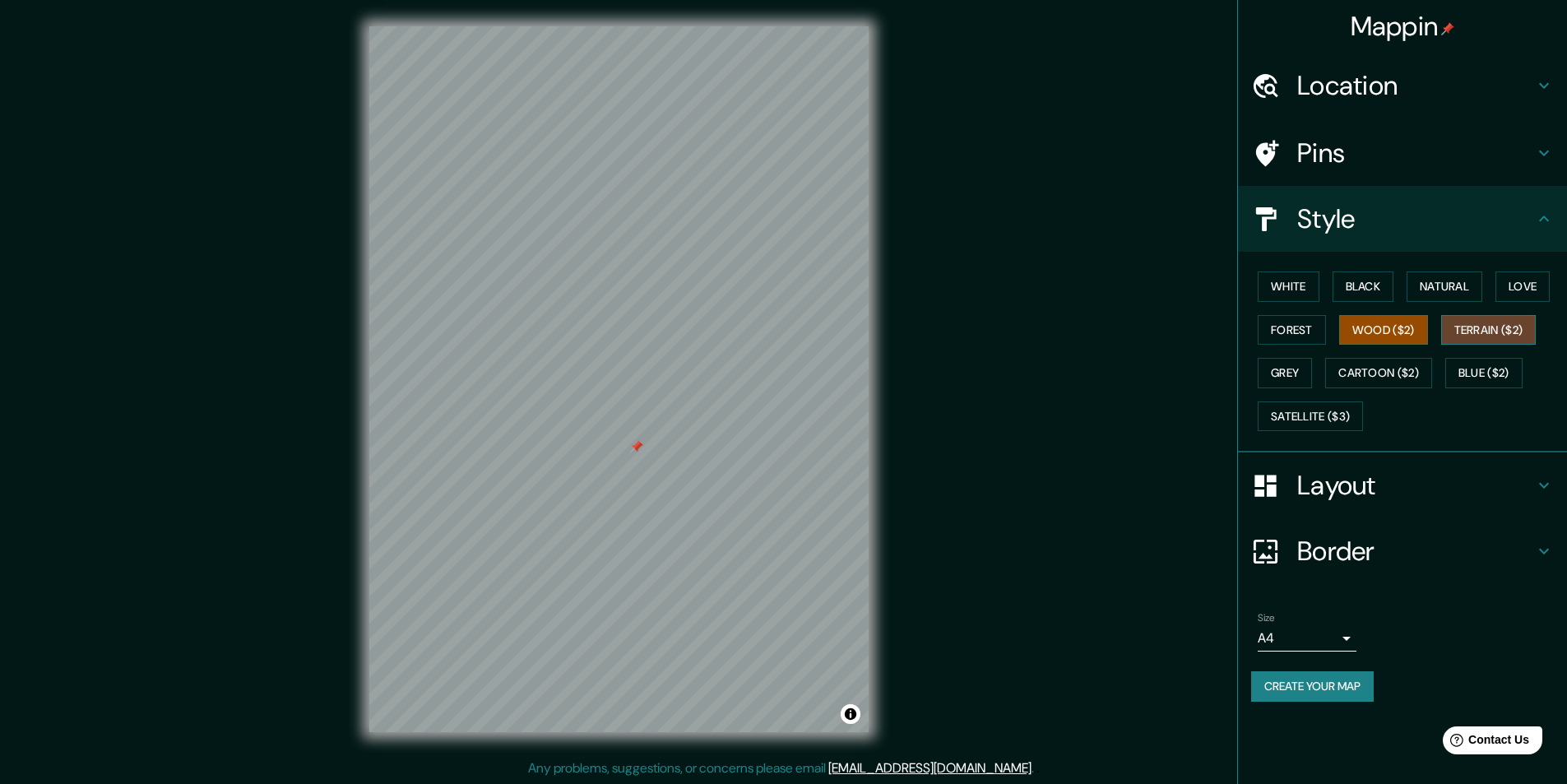
click at [1507, 323] on button "Terrain ($2)" at bounding box center [1489, 331] width 96 height 31
click at [1282, 375] on button "Grey" at bounding box center [1285, 373] width 54 height 31
click at [1278, 337] on button "Forest" at bounding box center [1292, 331] width 69 height 31
click at [1382, 327] on button "Wood ($2)" at bounding box center [1384, 331] width 89 height 31
click at [1308, 323] on button "Forest" at bounding box center [1292, 331] width 69 height 31
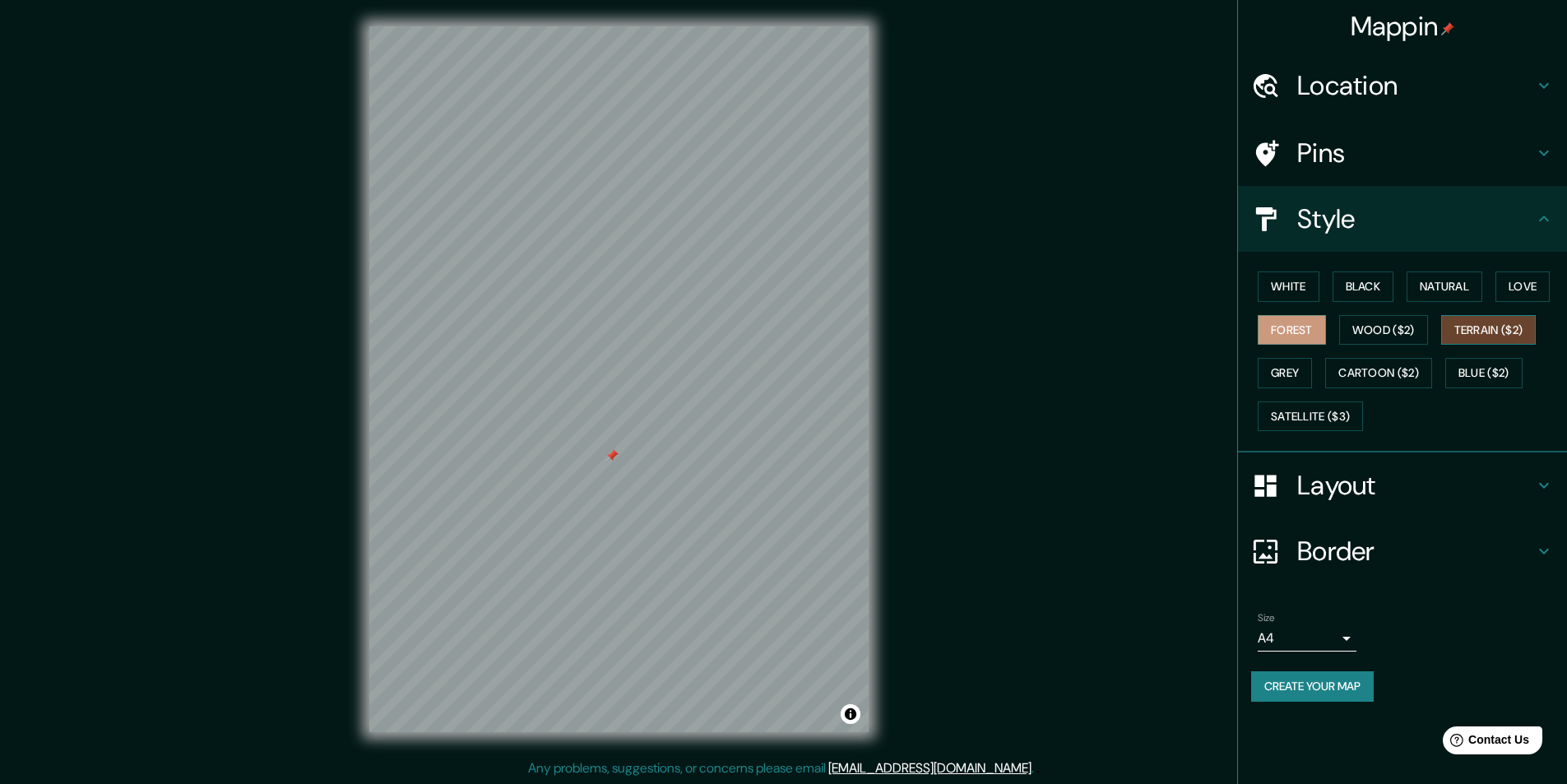
click at [1520, 323] on button "Terrain ($2)" at bounding box center [1489, 331] width 96 height 31
click at [1264, 383] on button "Grey" at bounding box center [1285, 373] width 54 height 31
click at [1377, 367] on button "Cartoon ($2)" at bounding box center [1379, 373] width 107 height 31
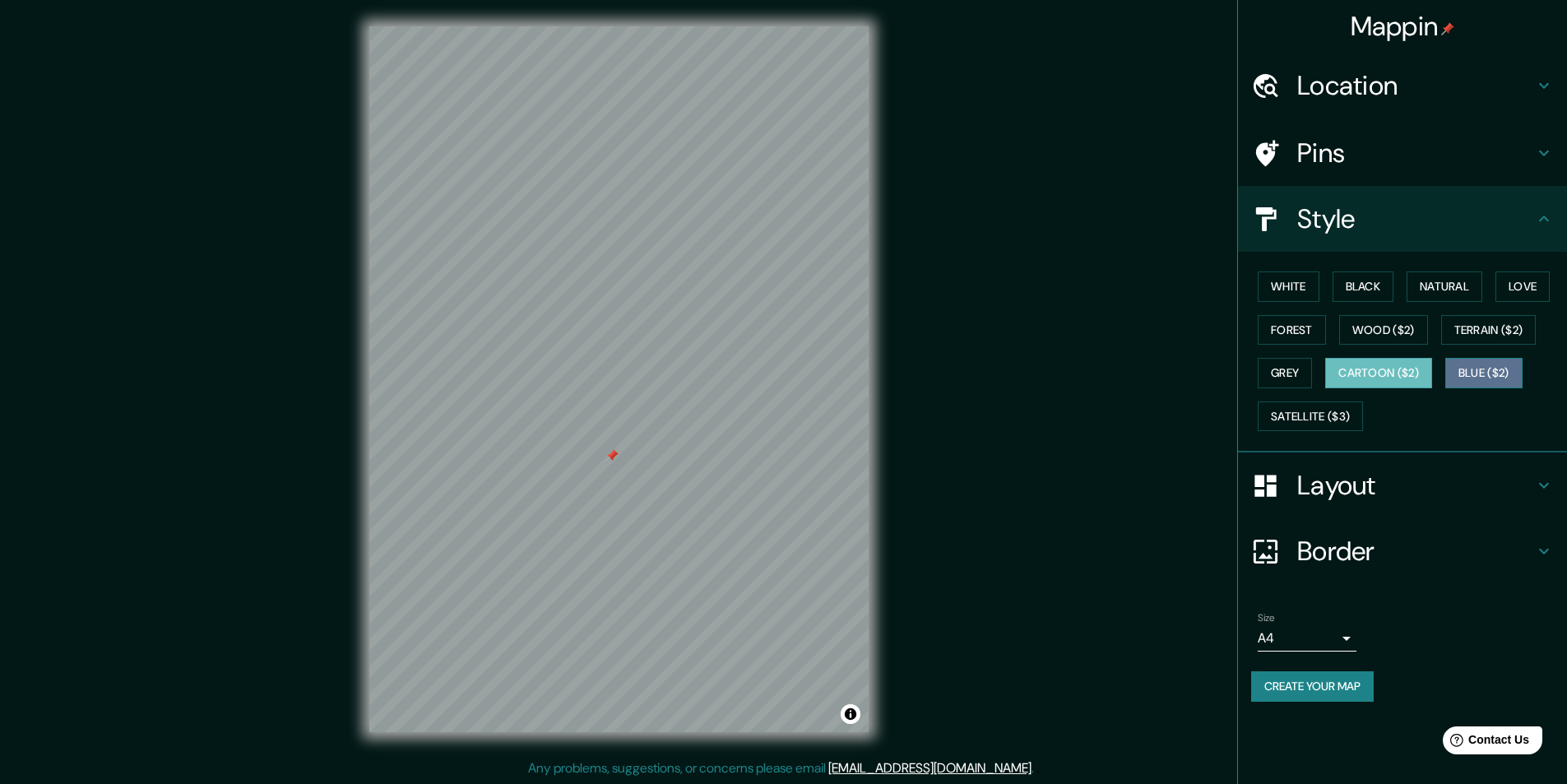
click at [1482, 370] on button "Blue ($2)" at bounding box center [1484, 373] width 77 height 31
click at [1290, 297] on button "White" at bounding box center [1289, 286] width 62 height 31
click at [1365, 283] on button "Black" at bounding box center [1363, 286] width 62 height 31
click at [1465, 288] on button "Natural" at bounding box center [1444, 286] width 75 height 31
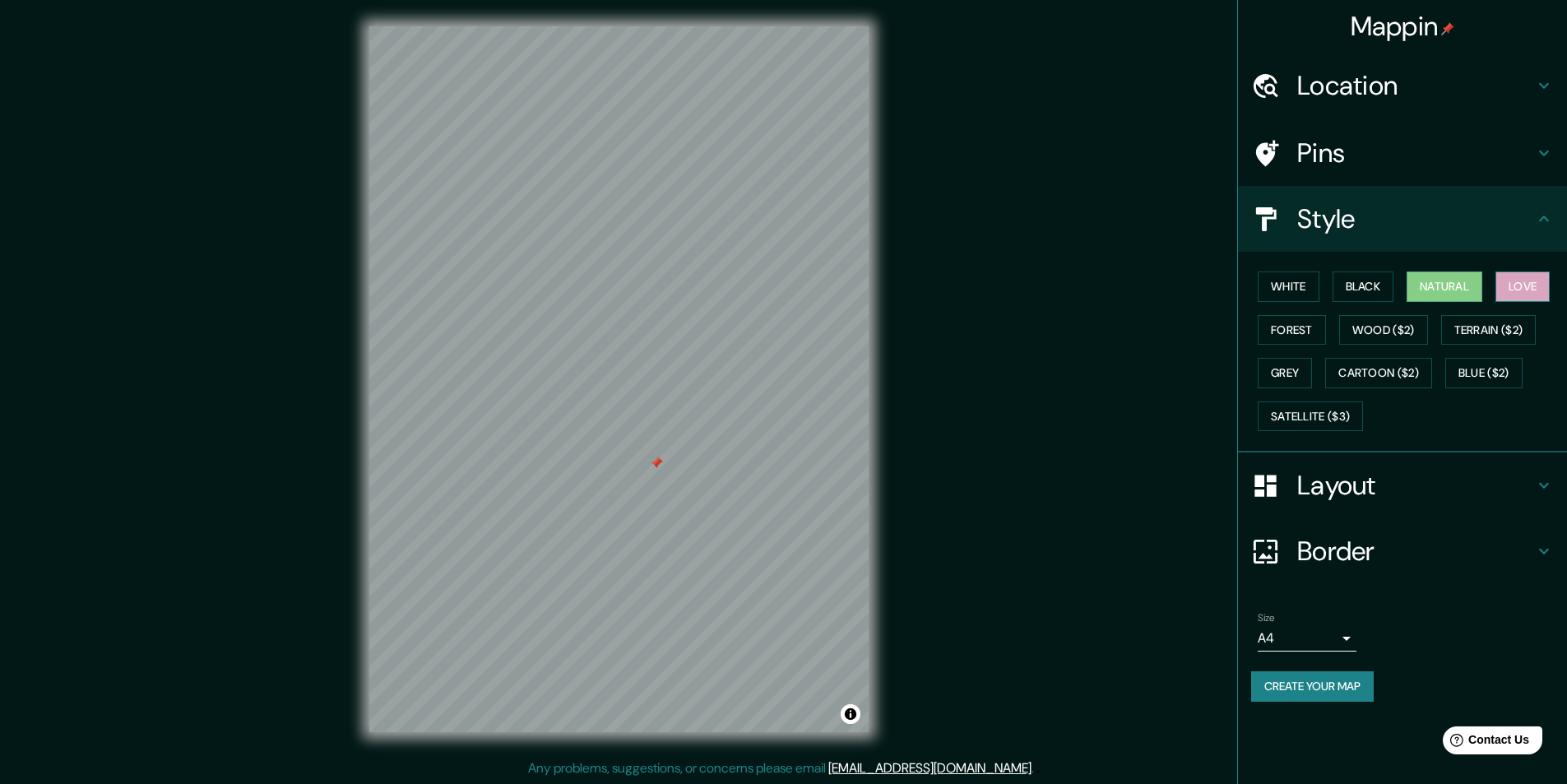
click at [1517, 288] on button "Love" at bounding box center [1523, 286] width 54 height 31
click at [1307, 330] on button "Forest" at bounding box center [1292, 331] width 69 height 31
